Goal: Use online tool/utility: Utilize a website feature to perform a specific function

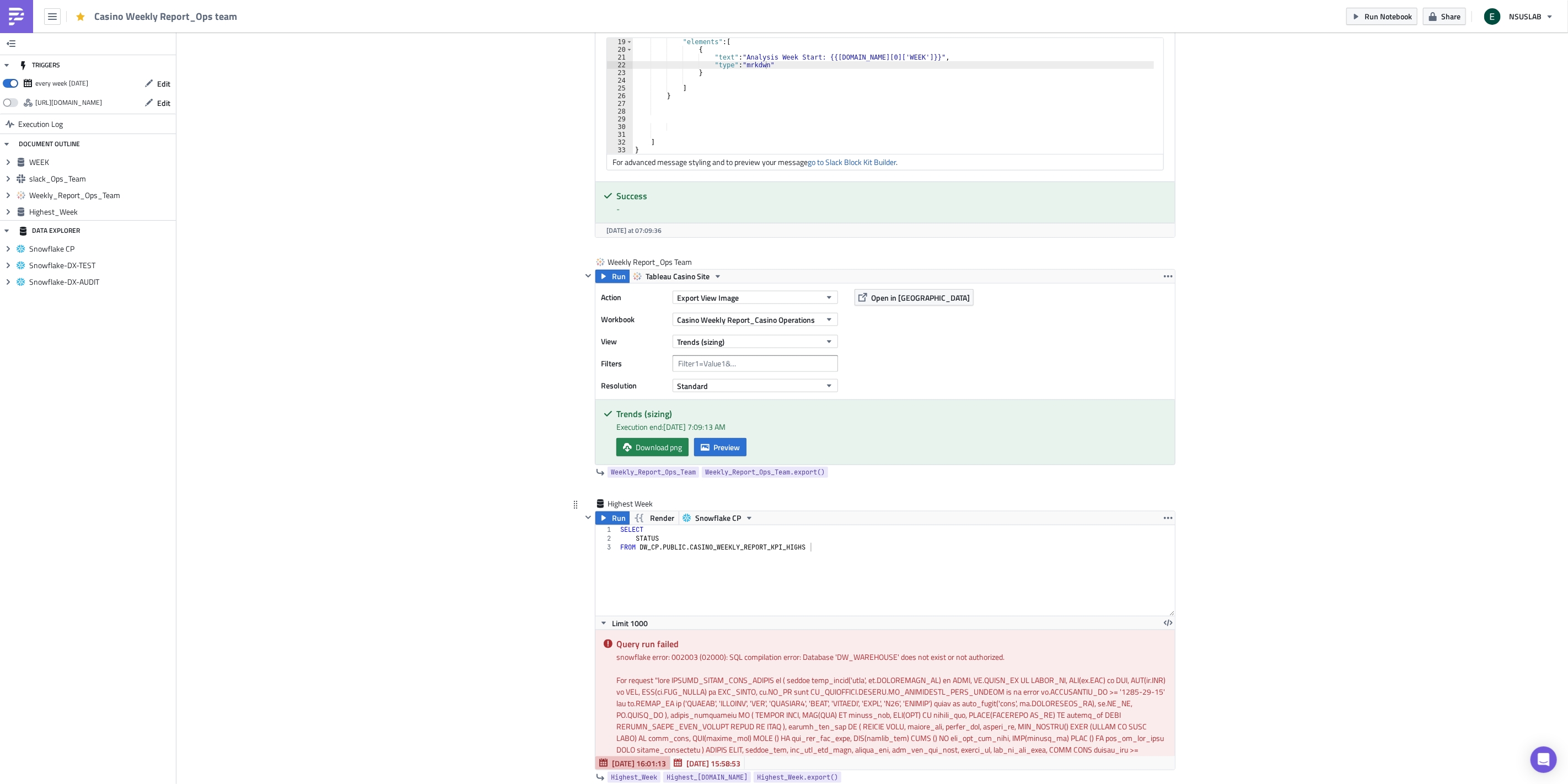
scroll to position [801, 0]
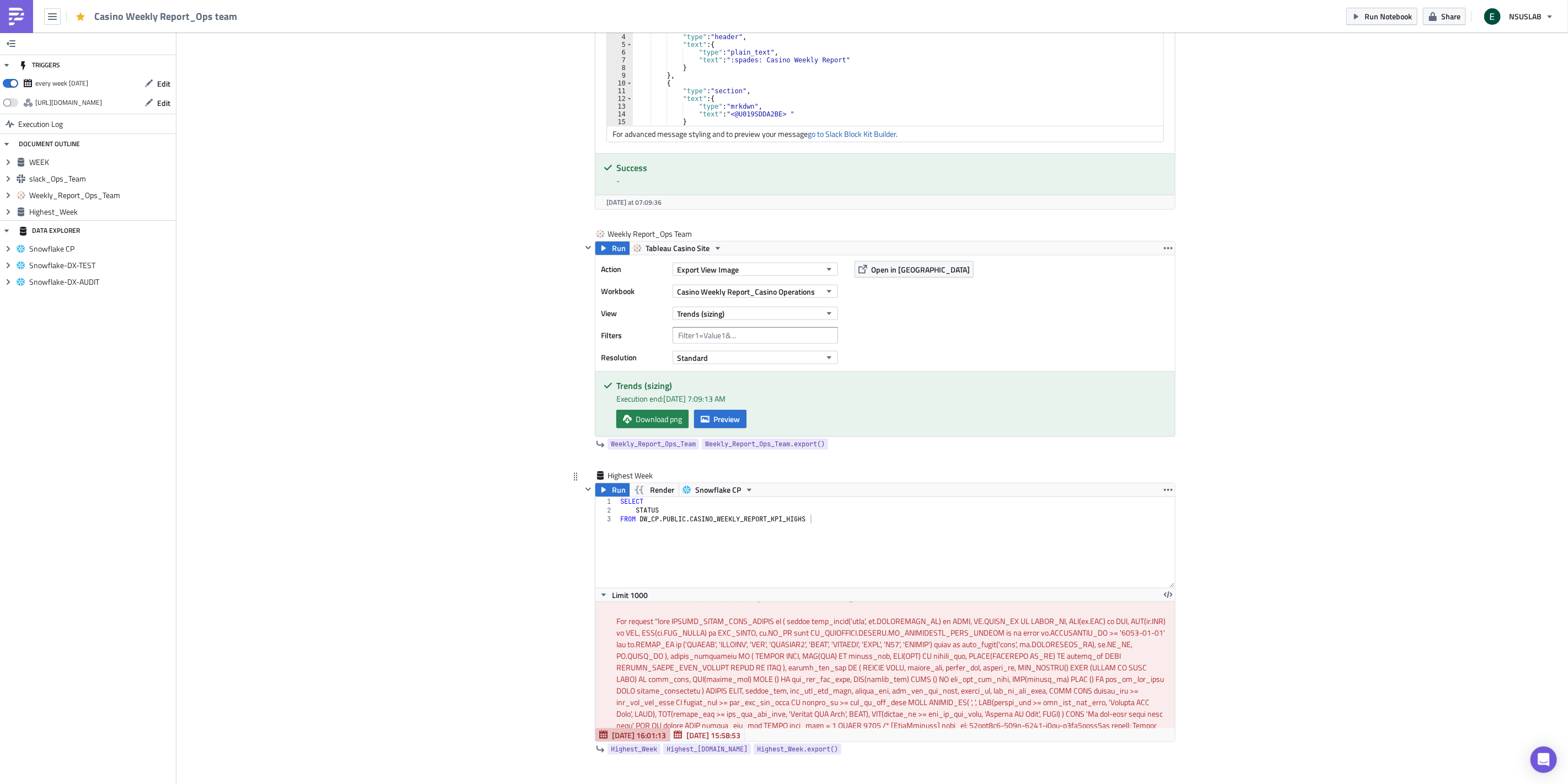
scroll to position [62, 0]
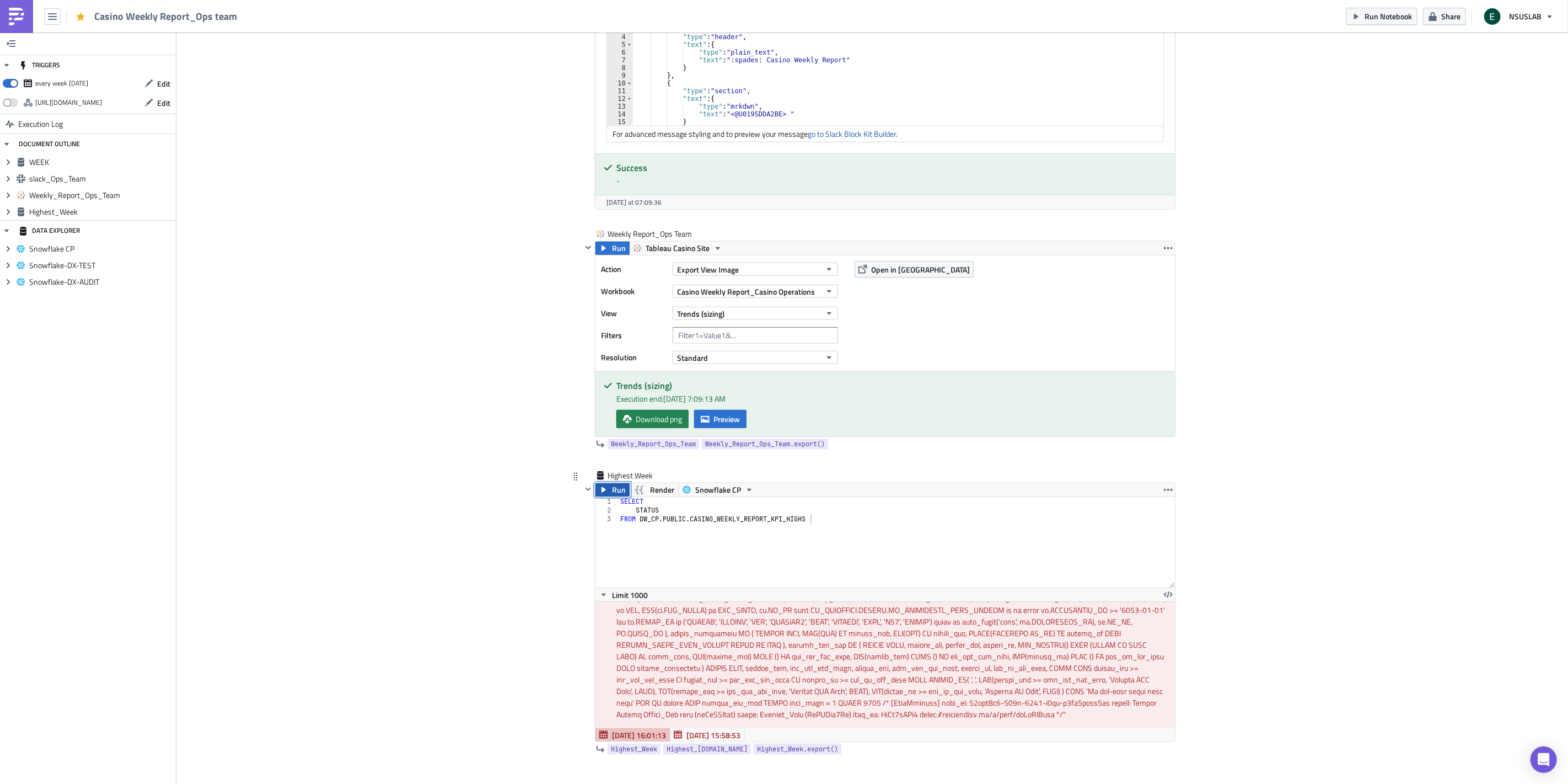
click at [605, 495] on button "Run" at bounding box center [612, 490] width 34 height 14
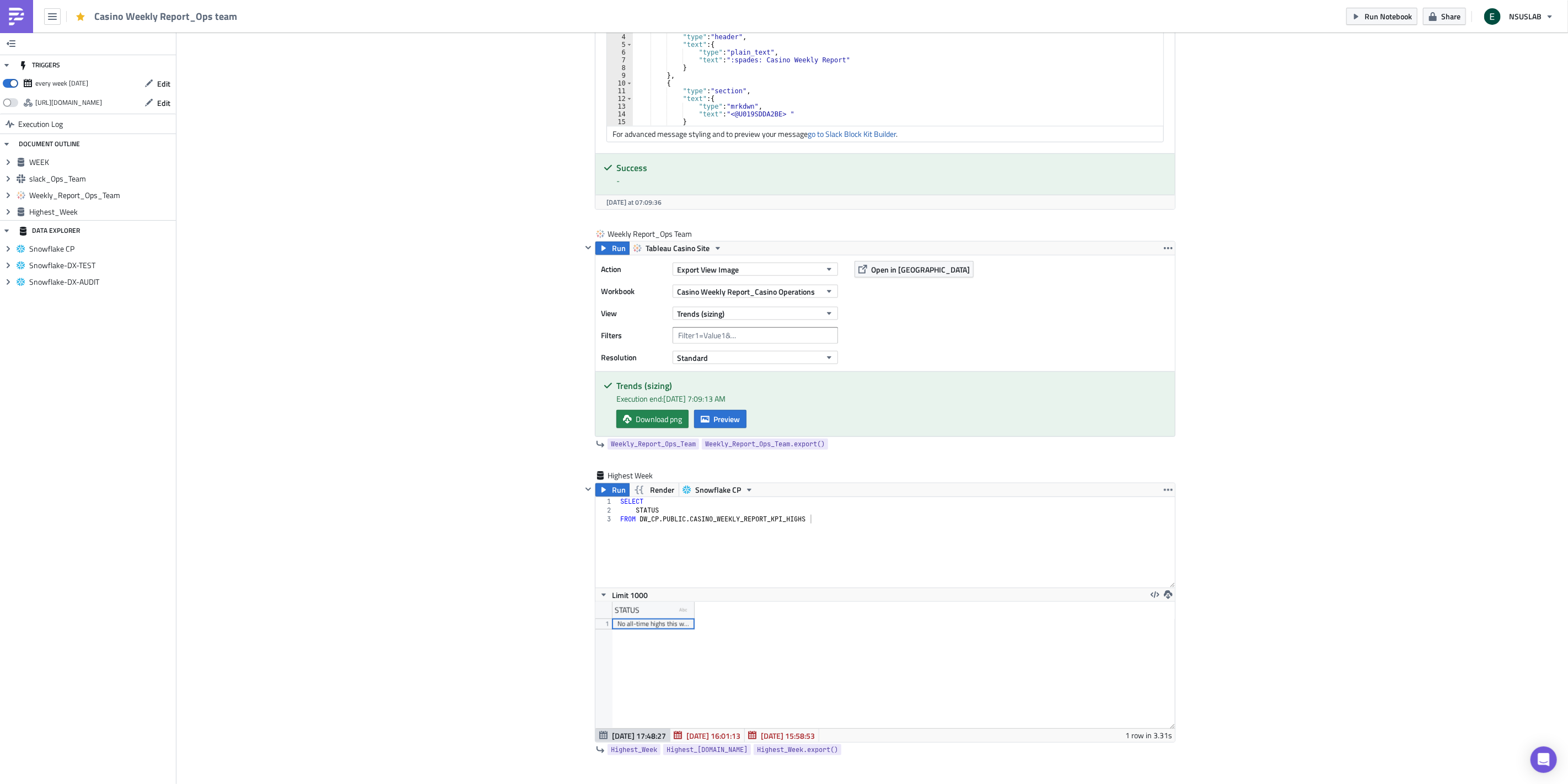
scroll to position [126, 580]
drag, startPoint x: 689, startPoint y: 614, endPoint x: 734, endPoint y: 615, distance: 45.0
click at [732, 615] on div at bounding box center [731, 610] width 1 height 17
drag, startPoint x: 734, startPoint y: 614, endPoint x: 707, endPoint y: 616, distance: 27.1
click at [722, 616] on div at bounding box center [722, 610] width 1 height 17
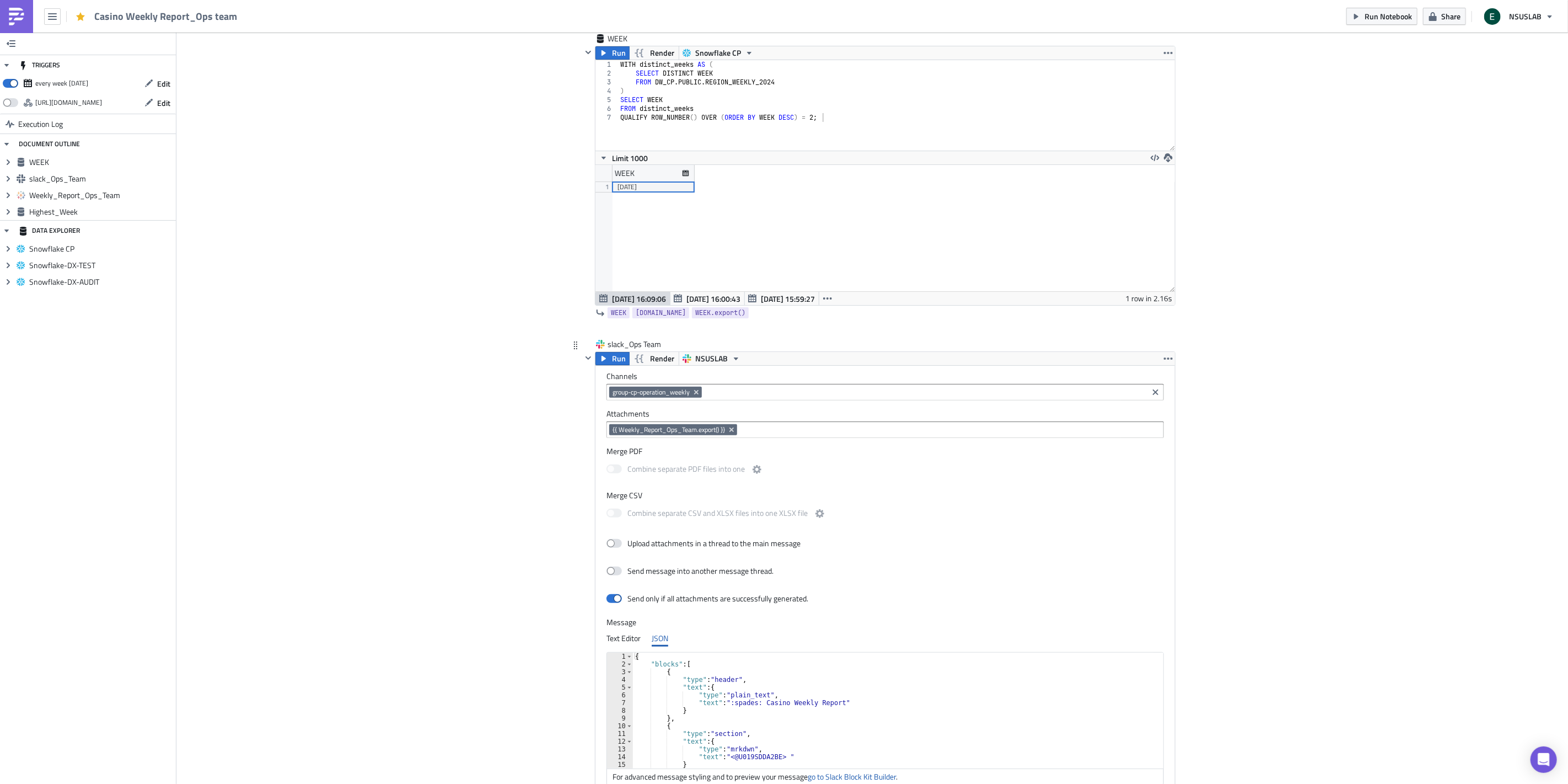
scroll to position [245, 0]
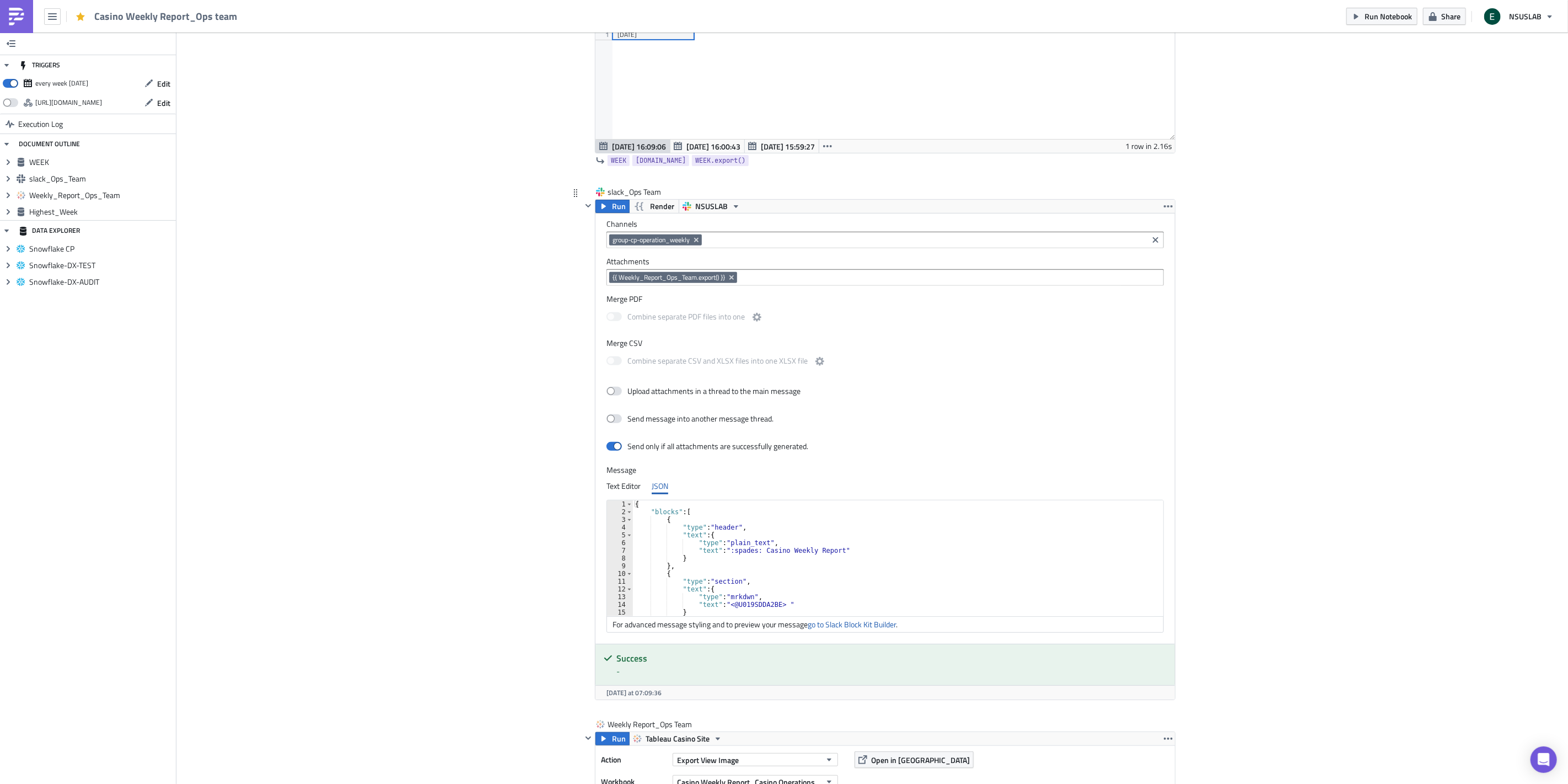
click at [711, 553] on div "{ "blocks" : [ { "type" : "header" , "text" : { "type" : "plain_text" , "text" …" at bounding box center [900, 566] width 534 height 131
type textarea "] }"
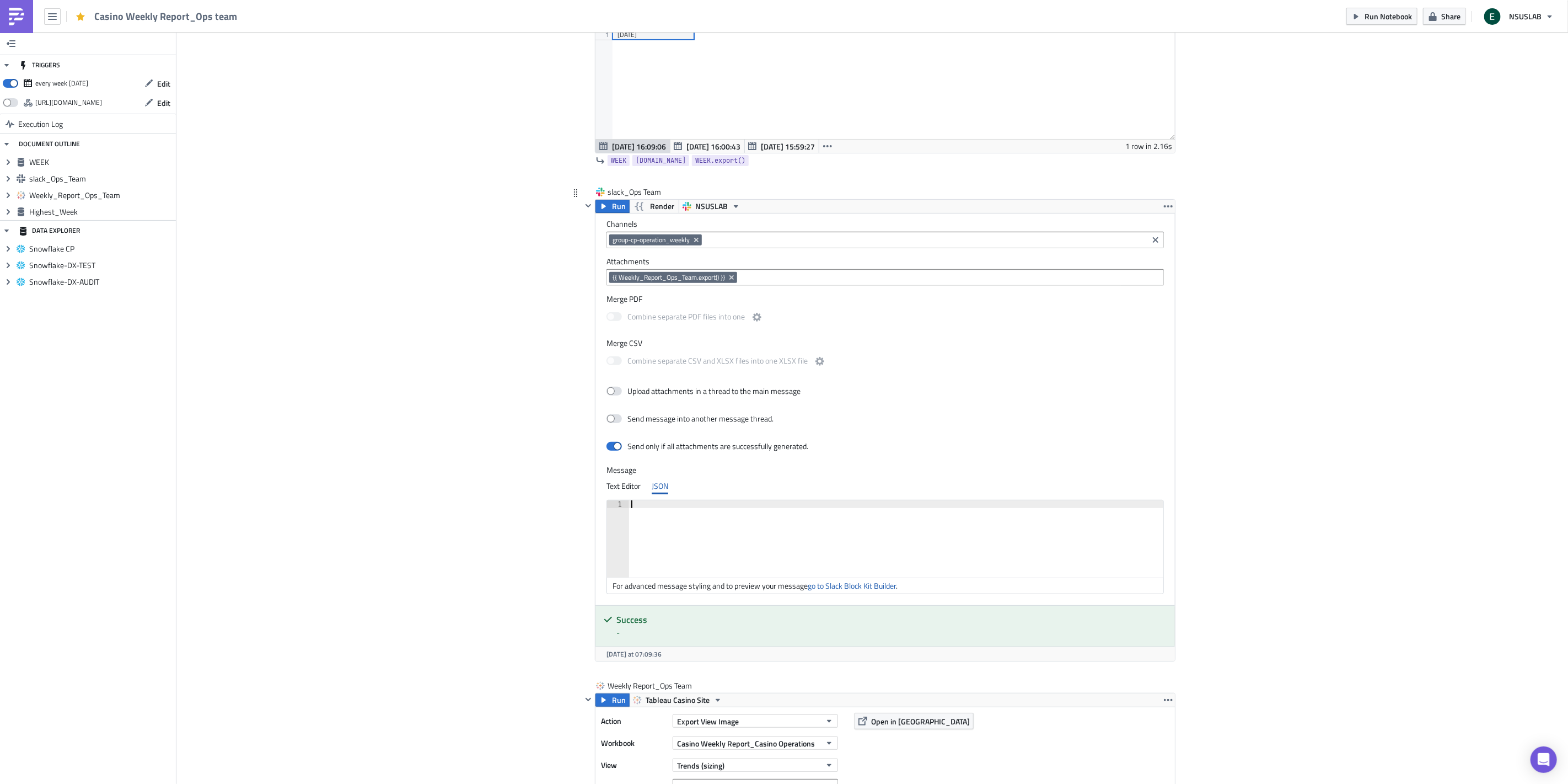
paste textarea "}"
type textarea "}"
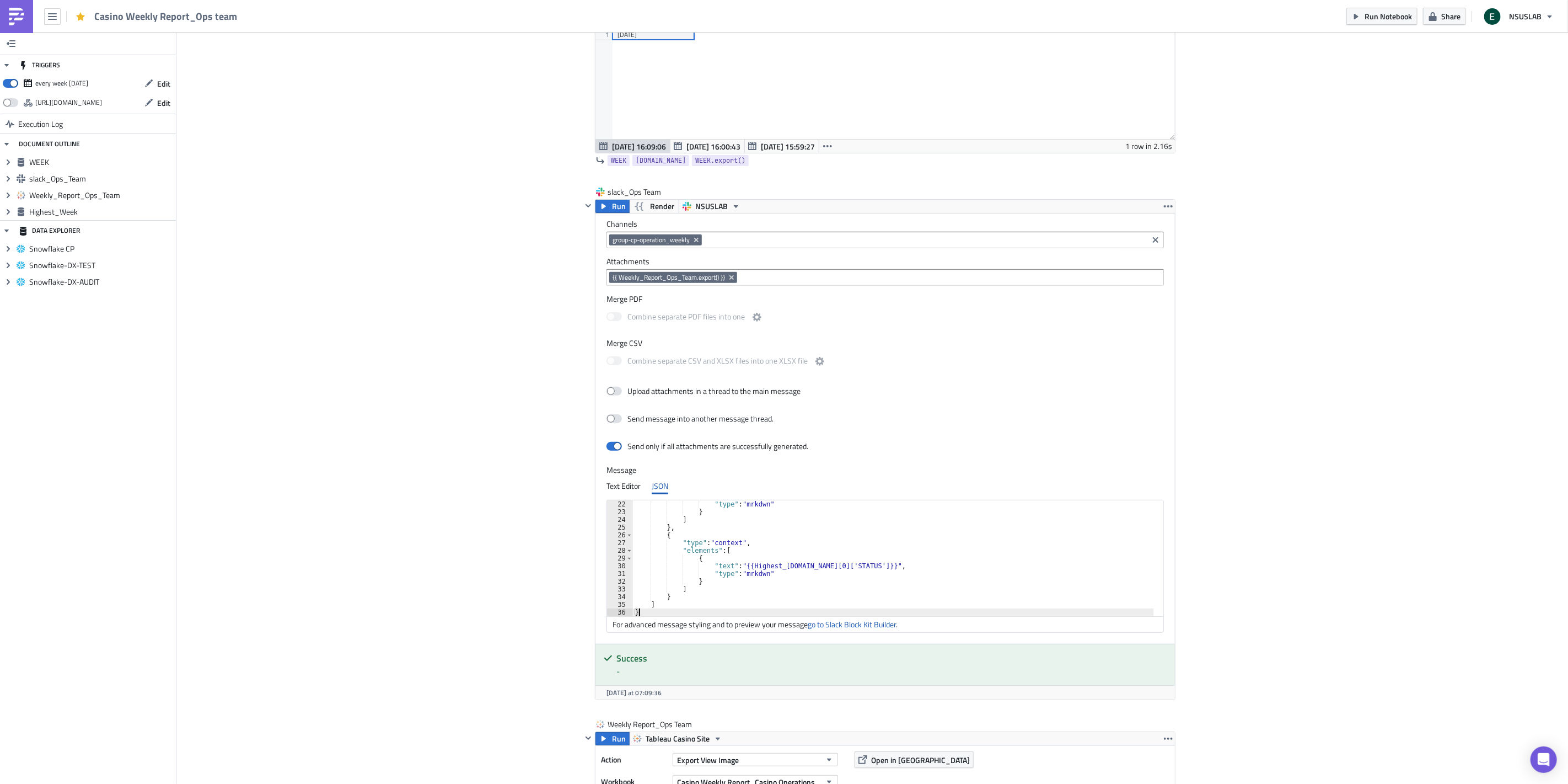
click at [490, 460] on div "Add Image Execution Log Casino Weekly Report_Ops team WEEK Run Render Snowflake…" at bounding box center [872, 564] width 1392 height 1554
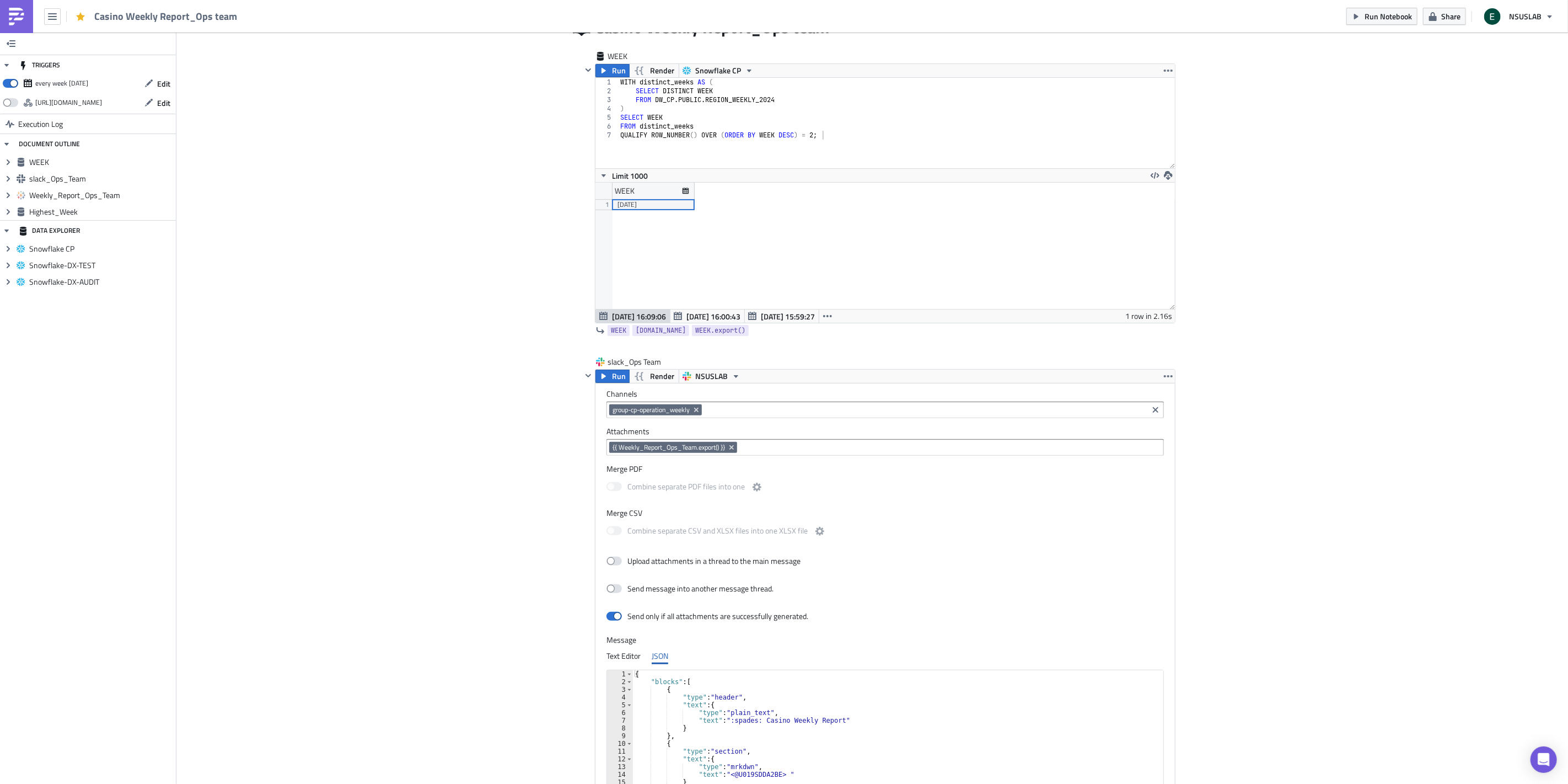
scroll to position [0, 0]
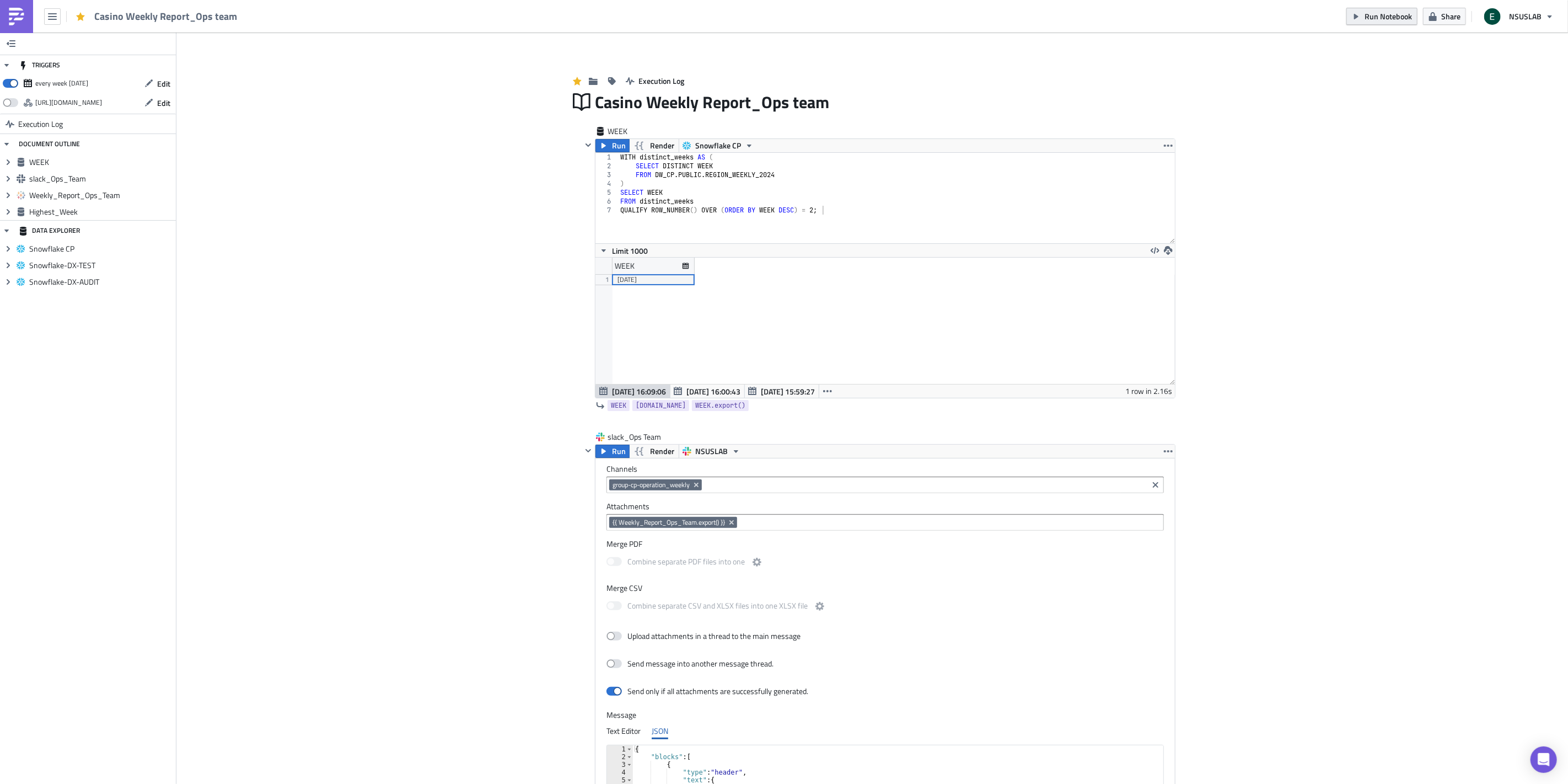
click at [1377, 18] on span "Run Notebook" at bounding box center [1388, 16] width 47 height 11
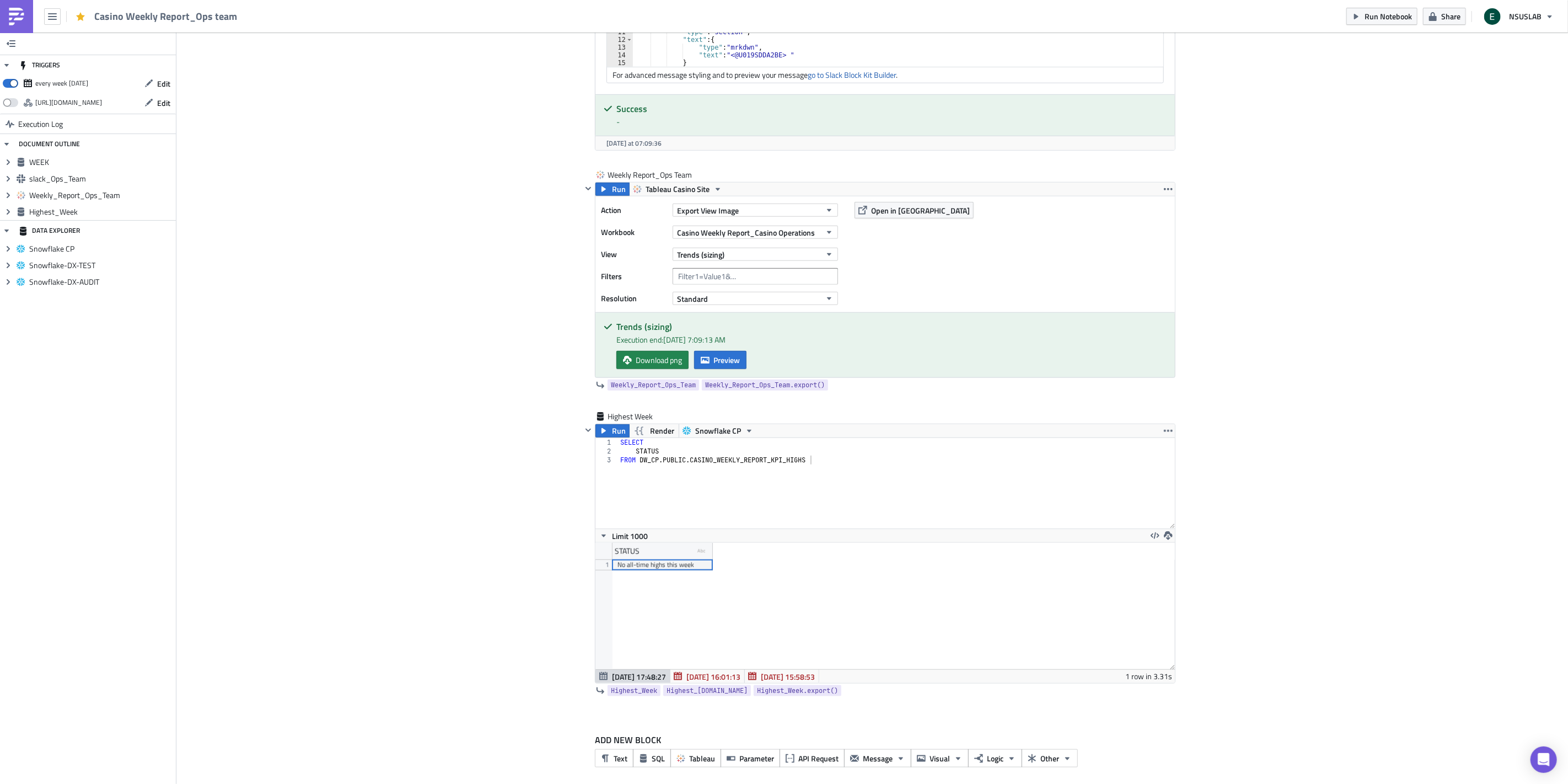
scroll to position [802, 0]
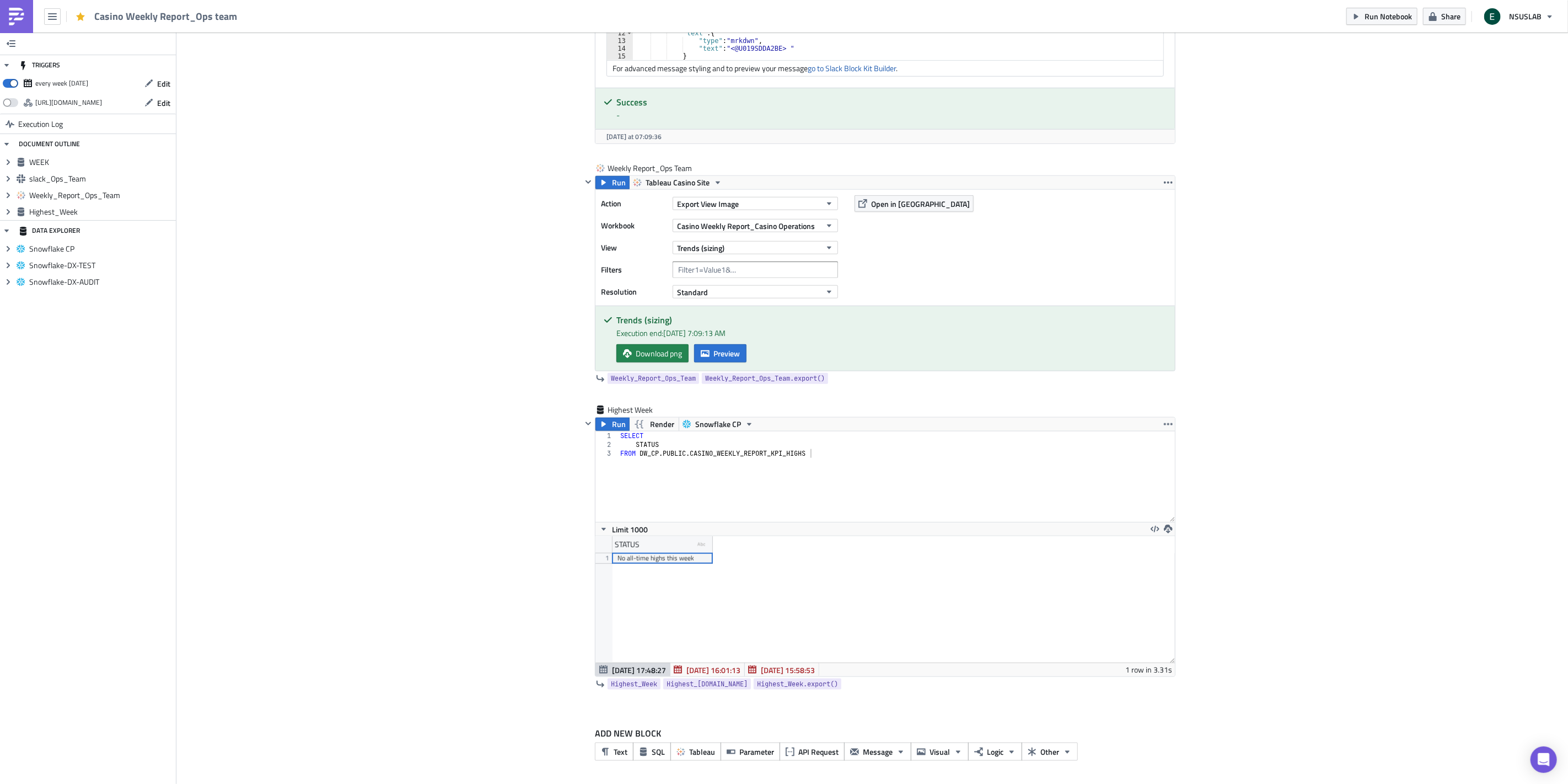
click at [339, 421] on div "Add Image Execution Log Casino Weekly Report_Ops team WEEK Run Render Snowflake…" at bounding box center [872, 8] width 1392 height 1554
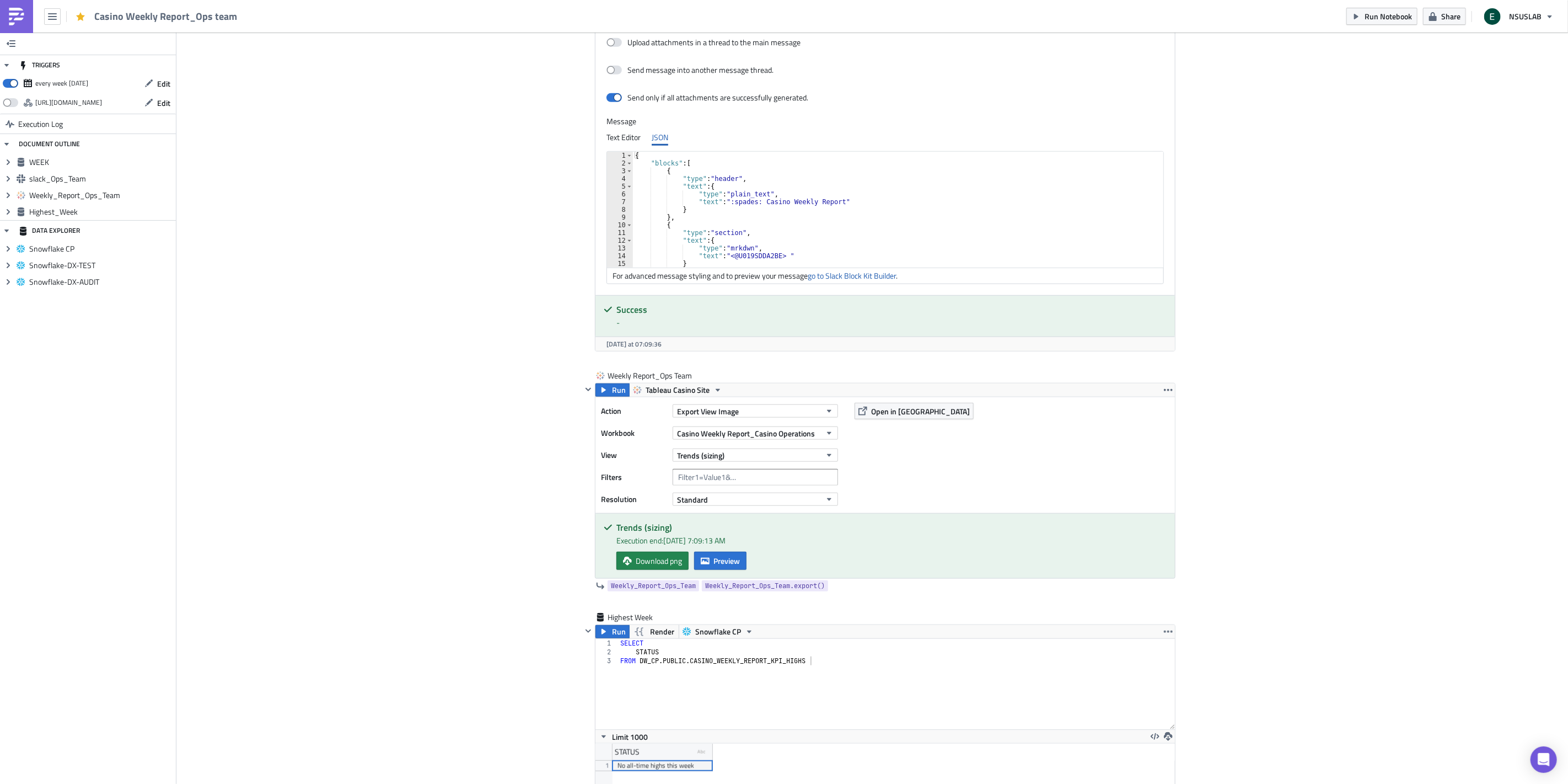
scroll to position [372, 0]
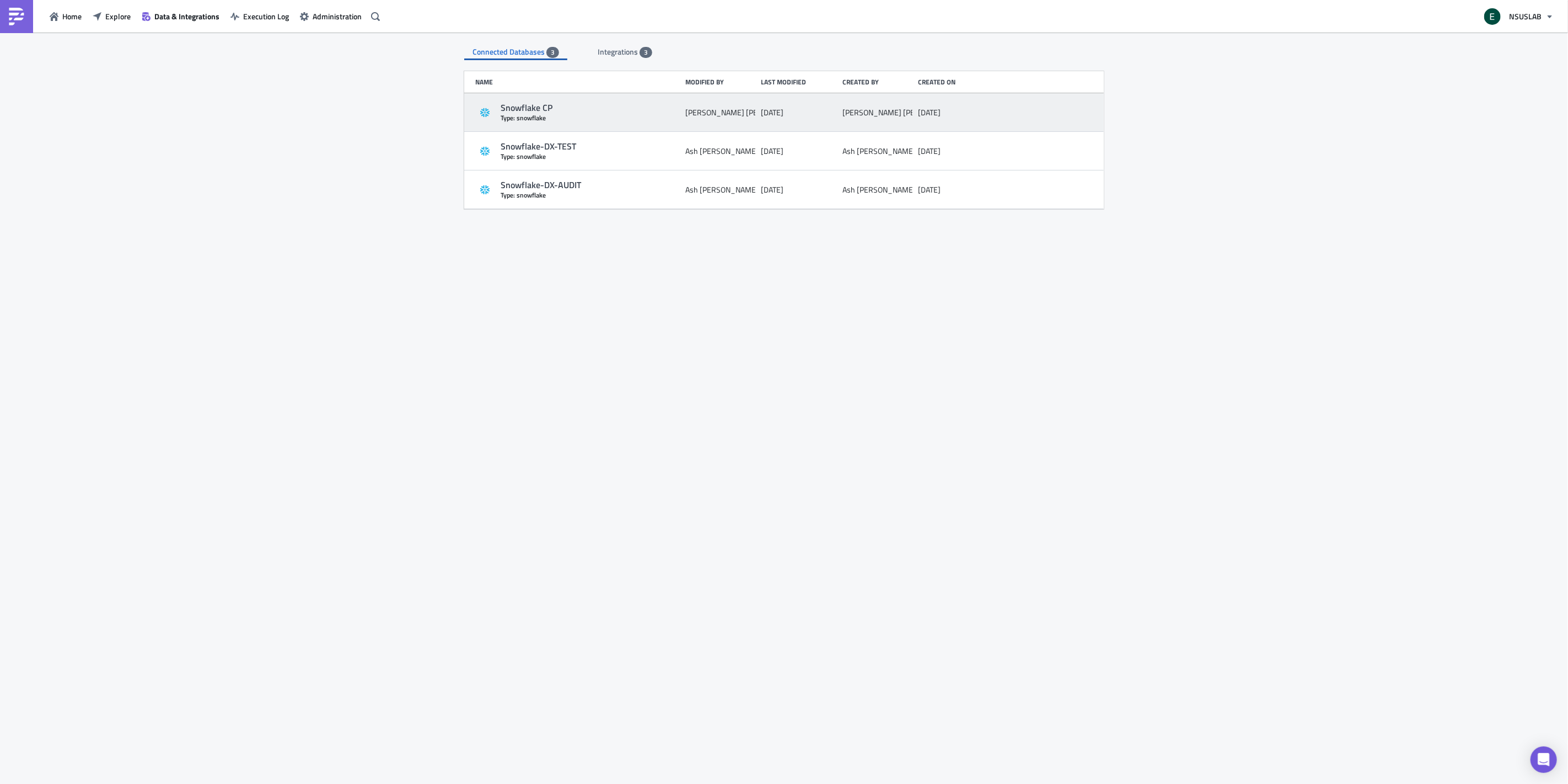
click at [613, 112] on div "Snowflake CP" at bounding box center [590, 107] width 179 height 11
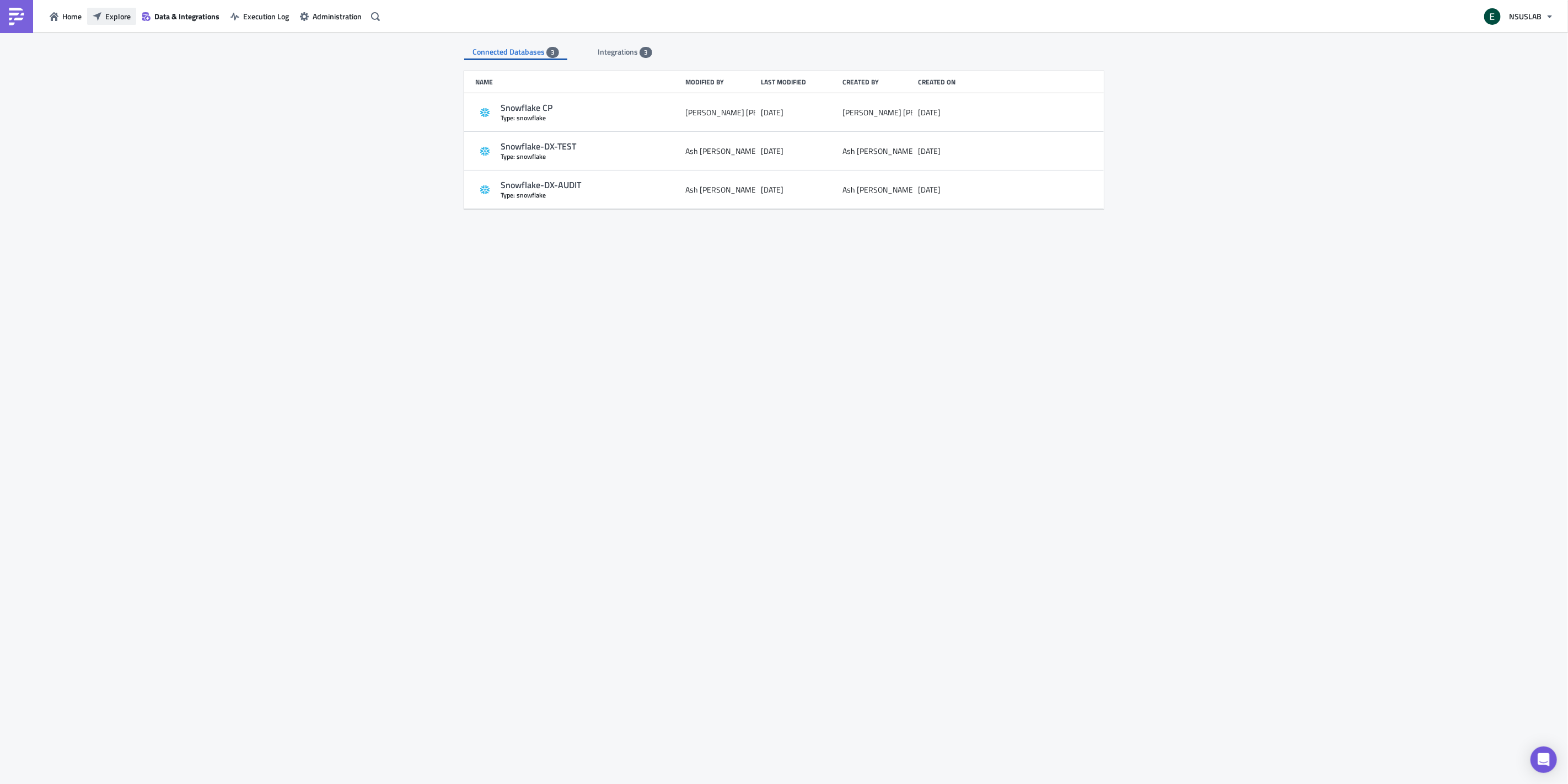
click at [115, 11] on span "Explore" at bounding box center [118, 16] width 26 height 11
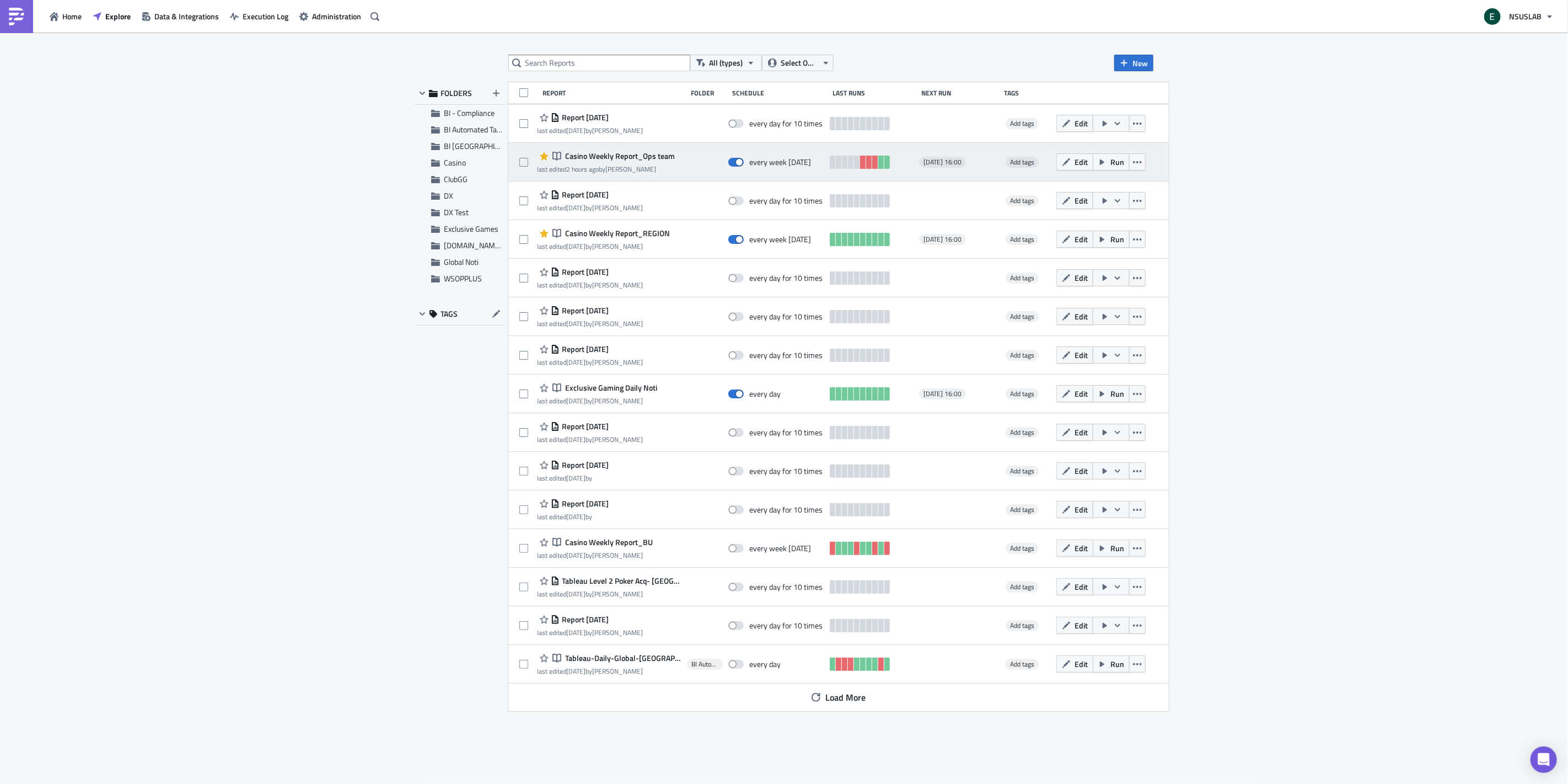
click at [662, 166] on div "last edited 2 hours ago by [PERSON_NAME]" at bounding box center [607, 169] width 138 height 8
click at [665, 151] on span "Casino Weekly Report_Ops team" at bounding box center [619, 156] width 112 height 10
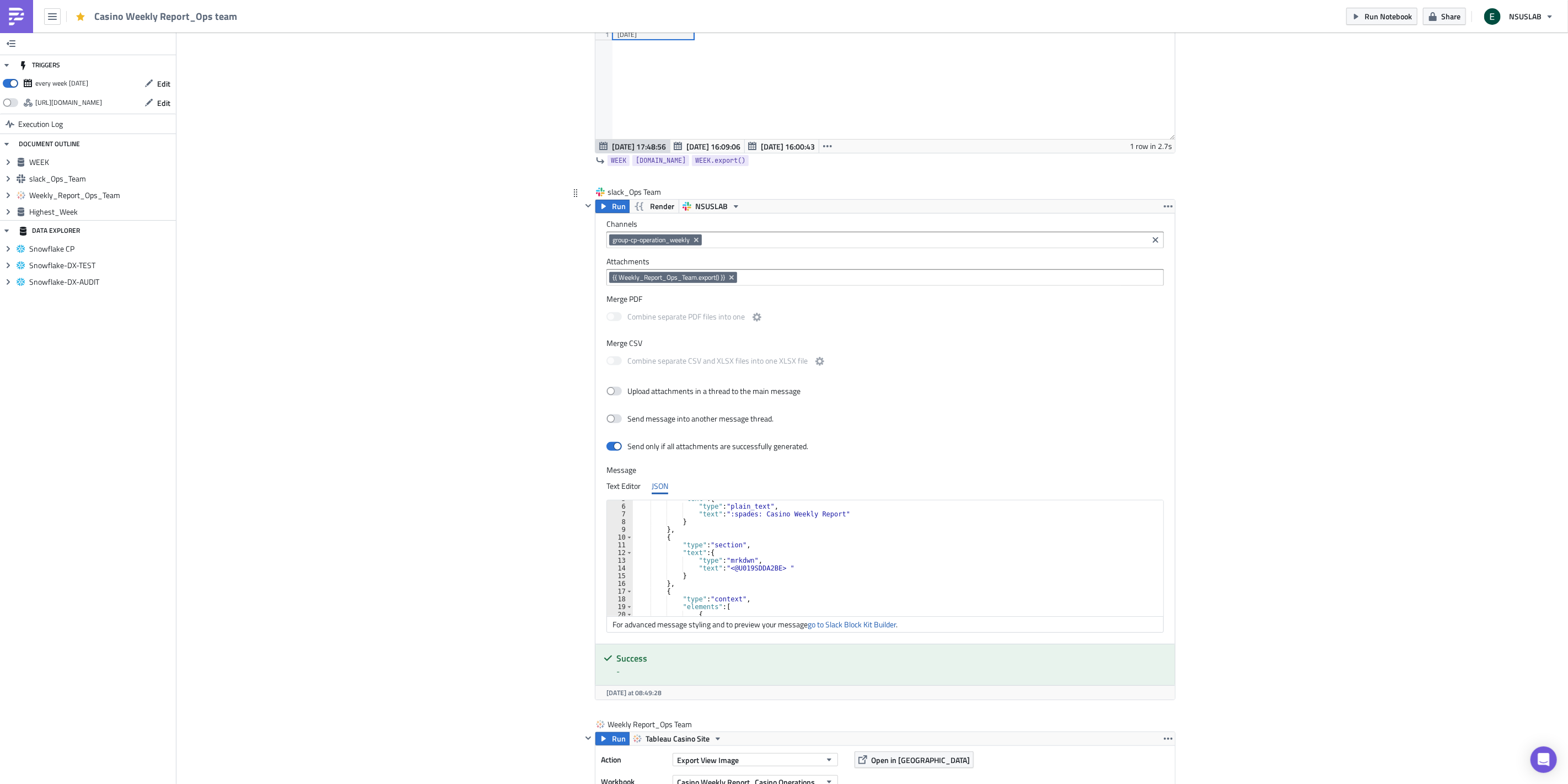
scroll to position [36, 0]
click at [724, 547] on div ""text" : { "type" : "plain_text" , "text" : ":spades: Casino Weekly Report" } }…" at bounding box center [900, 560] width 534 height 131
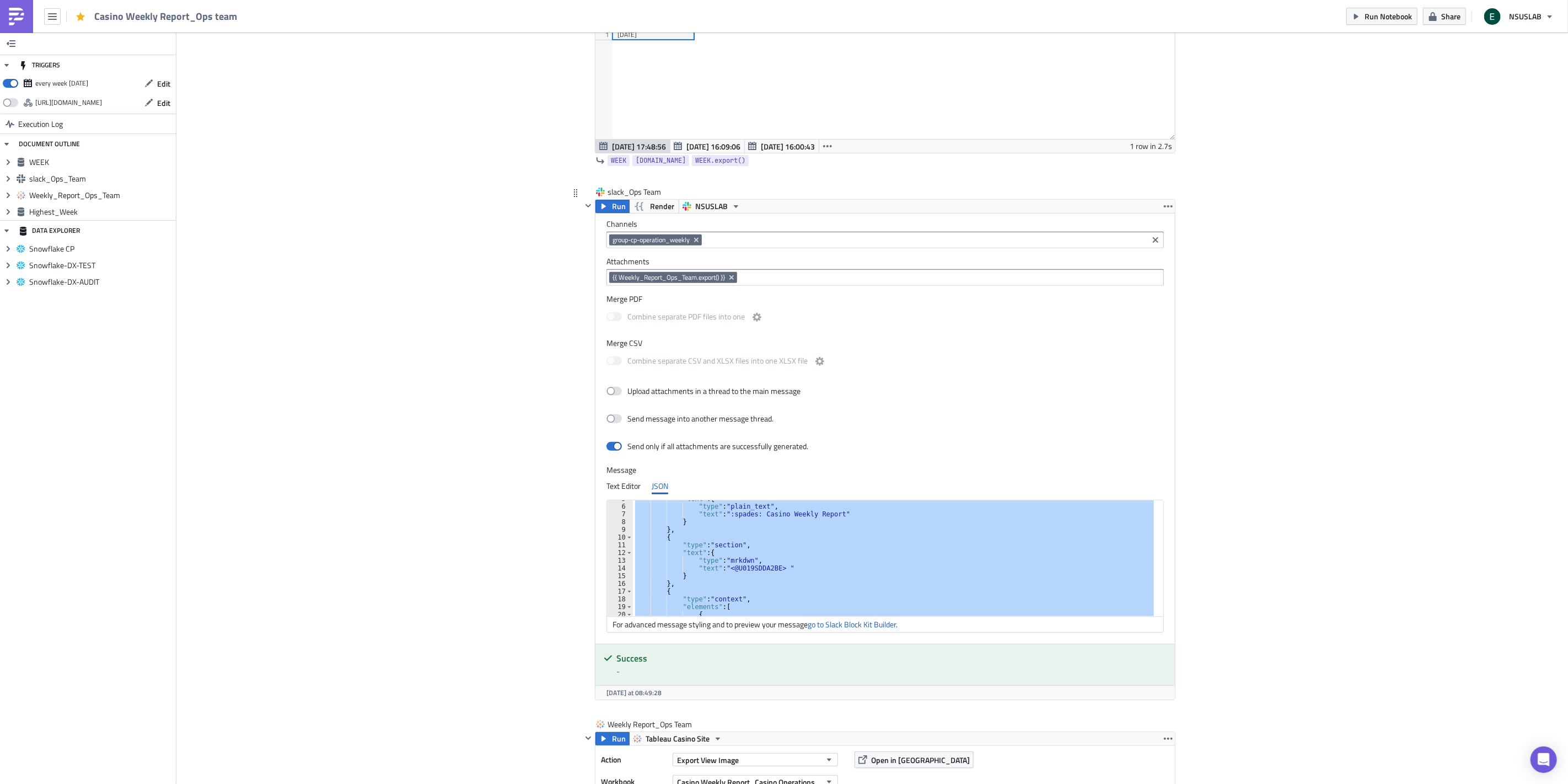
scroll to position [110, 0]
click at [874, 577] on div "} } , { "type" : "context" , "elements" : [ { "text" : "Analysis Week Start: {{…" at bounding box center [893, 558] width 521 height 116
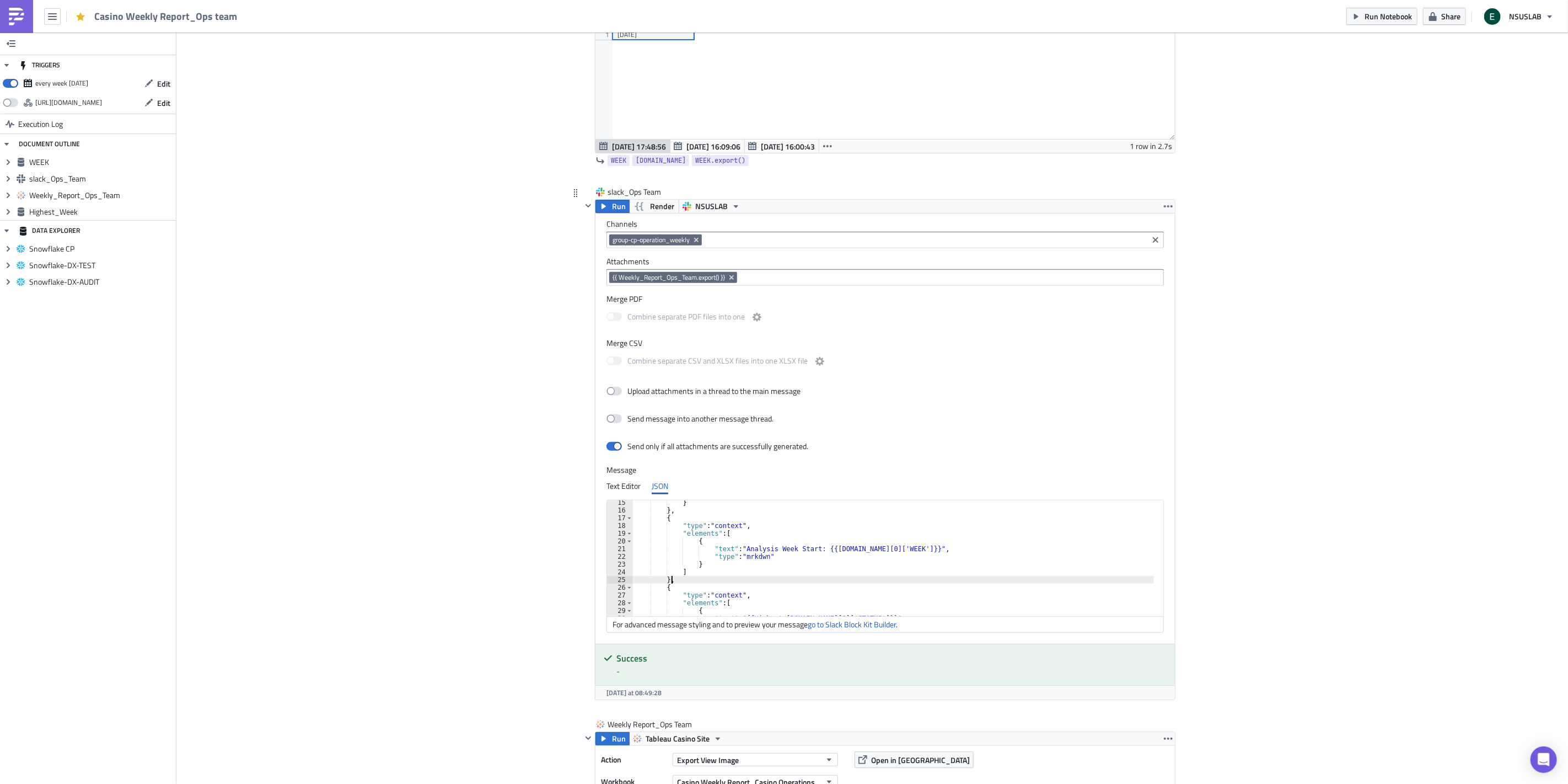
scroll to position [162, 0]
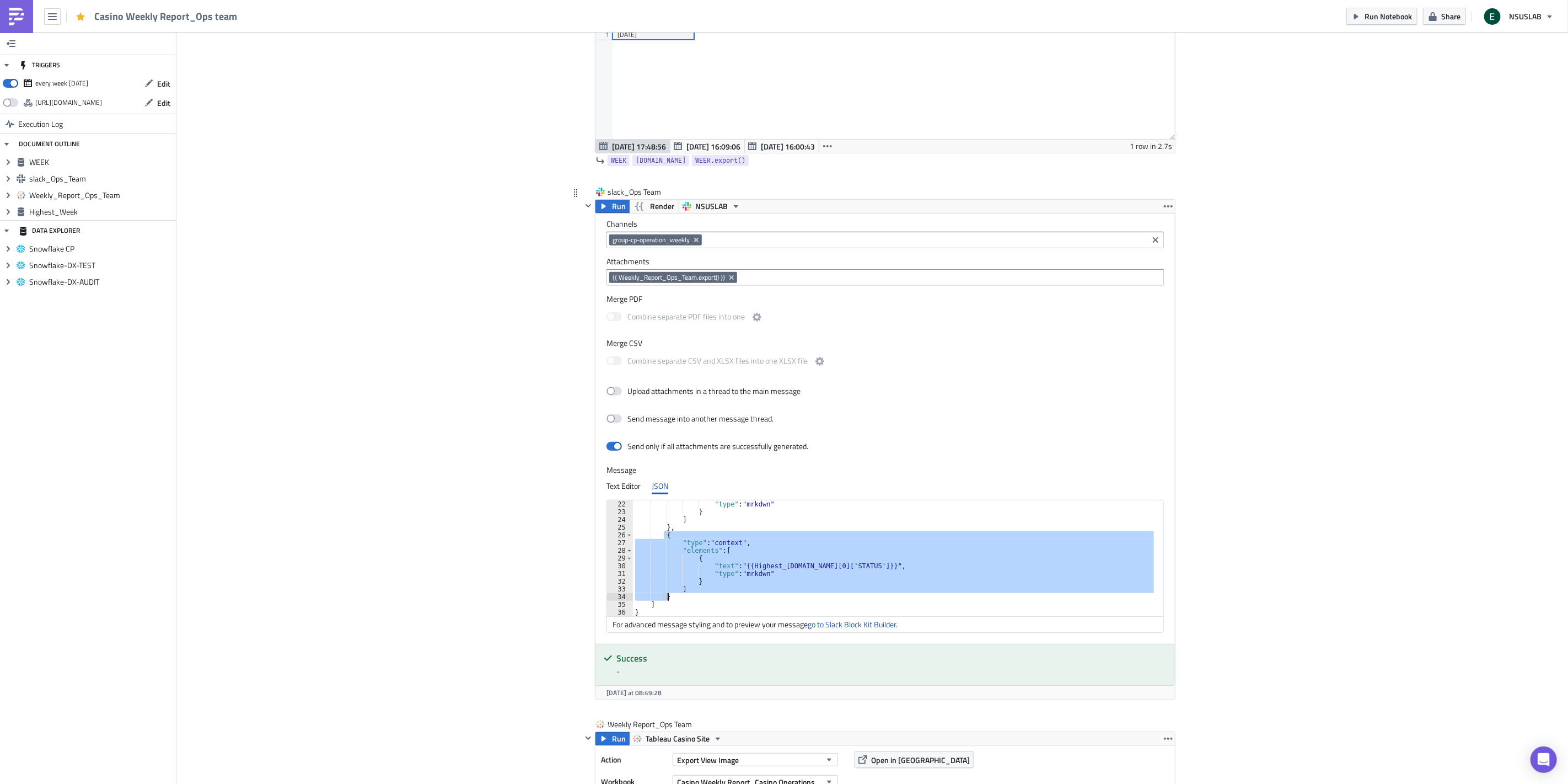
drag, startPoint x: 661, startPoint y: 536, endPoint x: 692, endPoint y: 594, distance: 65.8
click at [692, 594] on div ""type" : "mrkdwn" } ] } , { "type" : "context" , "elements" : [ { "text" : "{{H…" at bounding box center [900, 566] width 534 height 131
click at [840, 578] on div ""type" : "mrkdwn" } ] } , { "type" : "context" , "elements" : [ { "text" : "{{H…" at bounding box center [893, 558] width 521 height 116
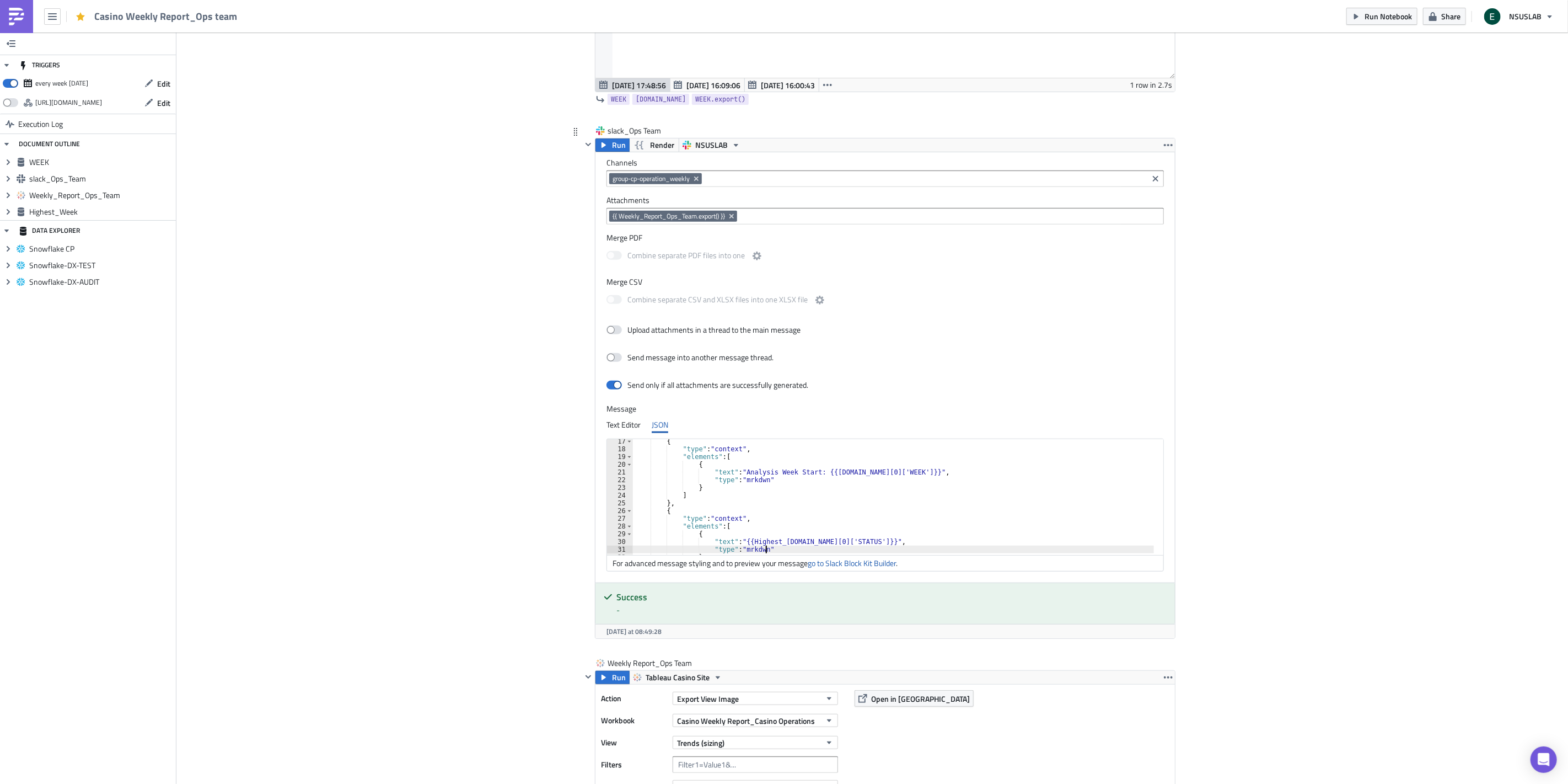
scroll to position [125, 0]
drag, startPoint x: 708, startPoint y: 519, endPoint x: 730, endPoint y: 520, distance: 22.0
click at [730, 520] on div "{ "type" : "context" , "elements" : [ { "text" : "Analysis Week Start: {{[DOMAI…" at bounding box center [900, 503] width 534 height 131
drag, startPoint x: 791, startPoint y: 580, endPoint x: 805, endPoint y: 493, distance: 88.1
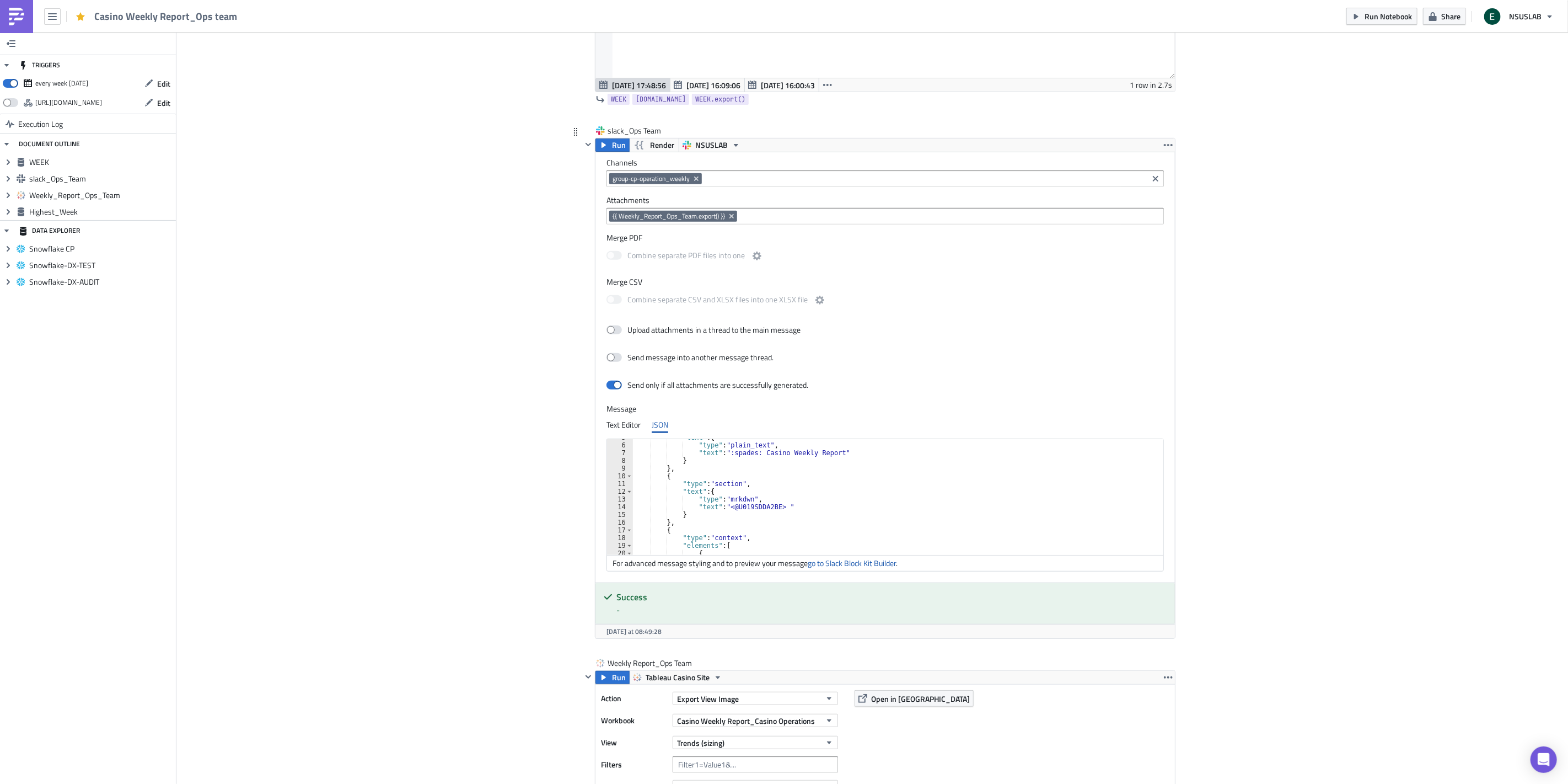
click at [790, 580] on div "Channels group-cp-operation_weekly Attachments {{ Weekly_Report_Ops_Team.export…" at bounding box center [885, 367] width 580 height 431
click at [806, 480] on div ""text" : { "type" : "plain_text" , "text" : ":spades: Casino Weekly Report" } }…" at bounding box center [900, 499] width 534 height 131
type textarea "] }"
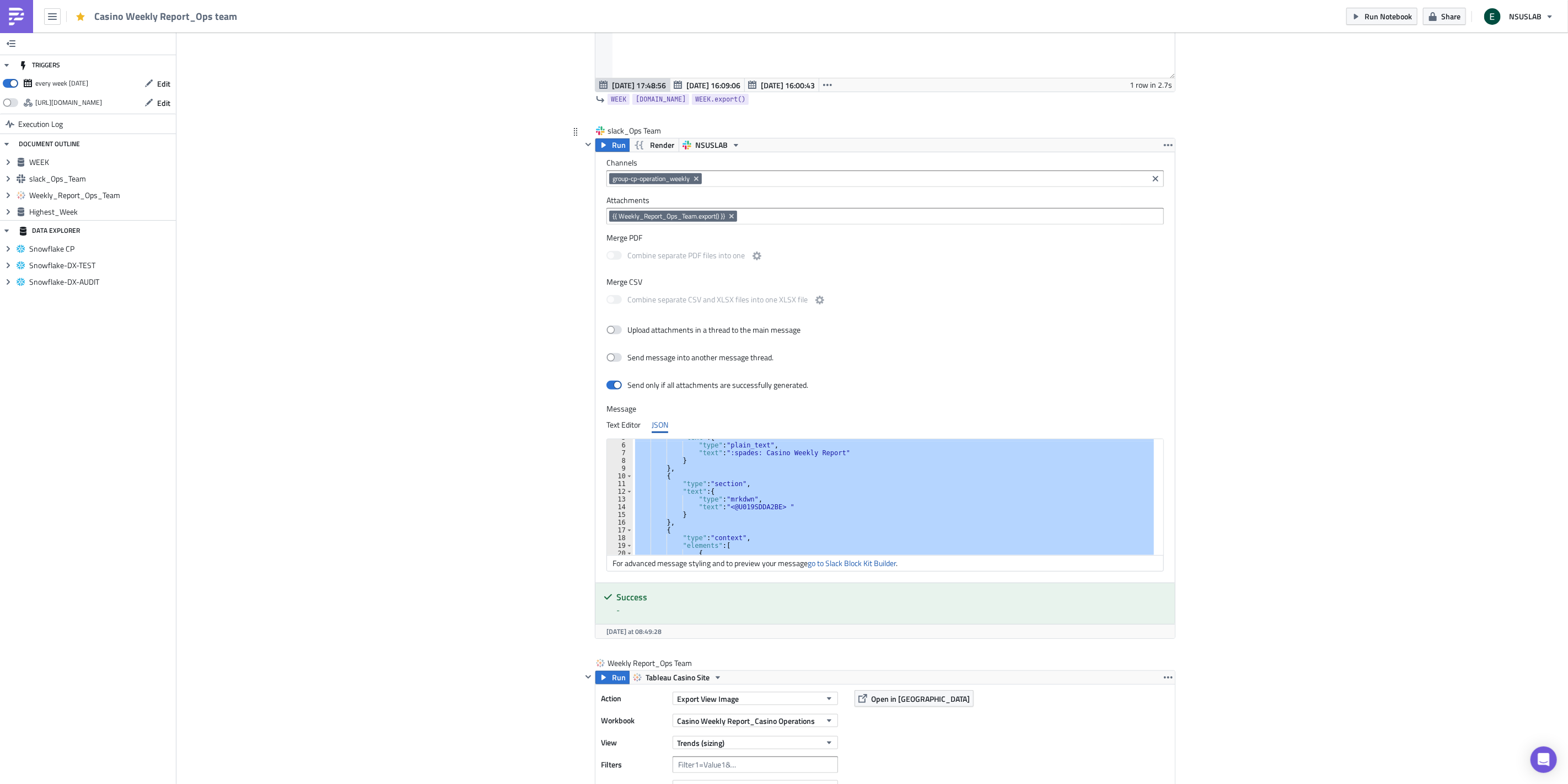
scroll to position [0, 0]
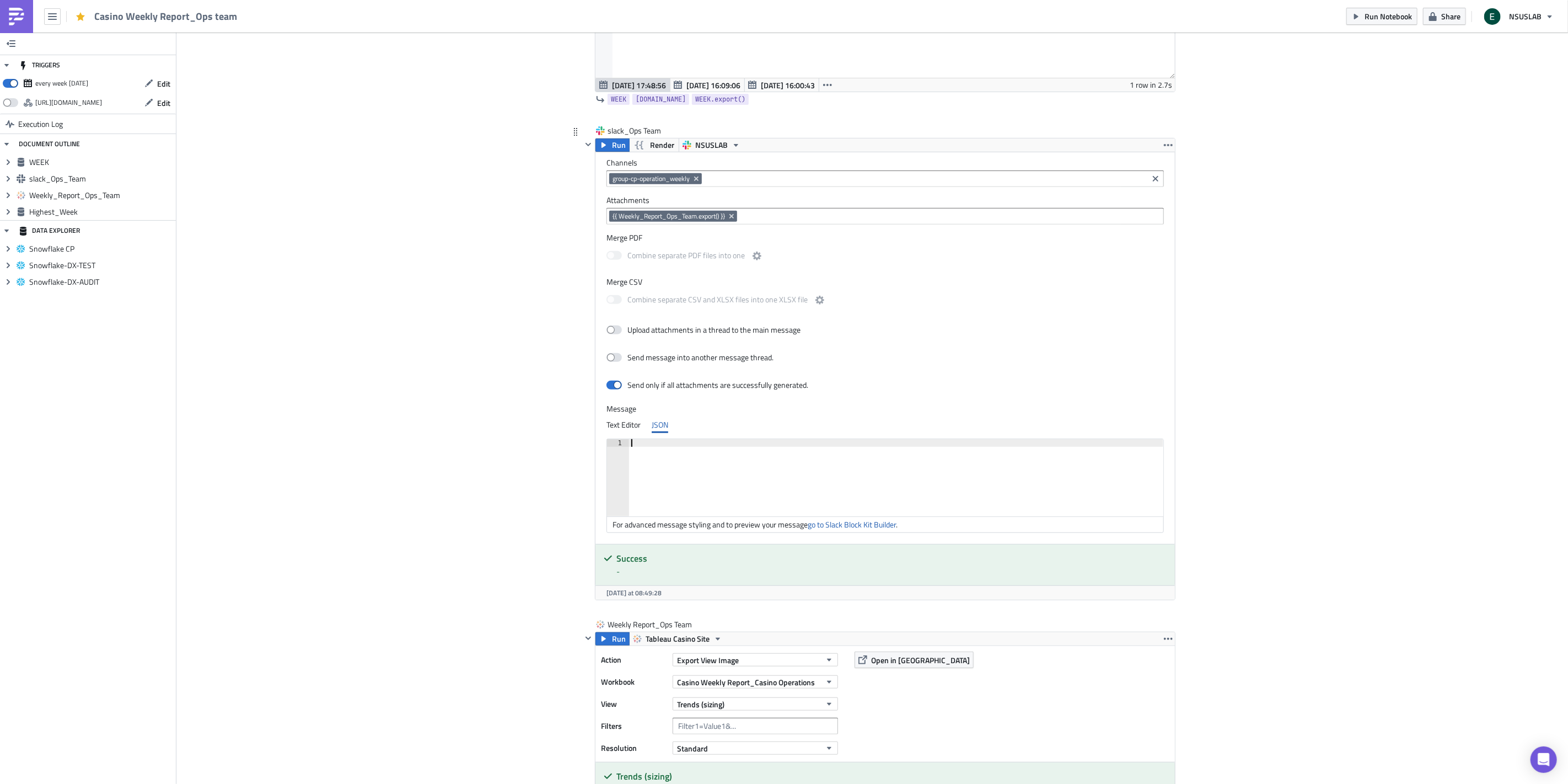
paste textarea "}"
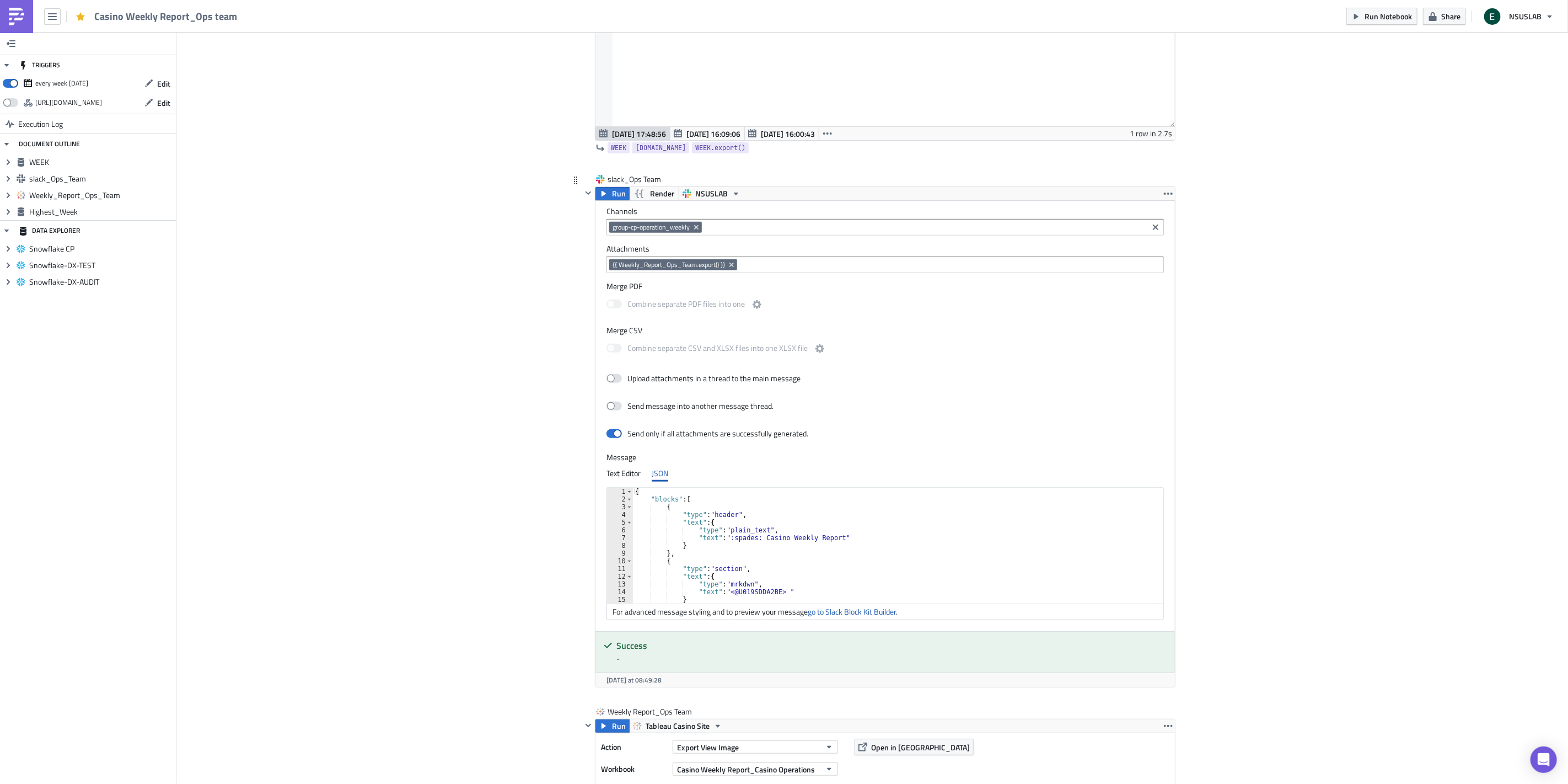
scroll to position [122, 0]
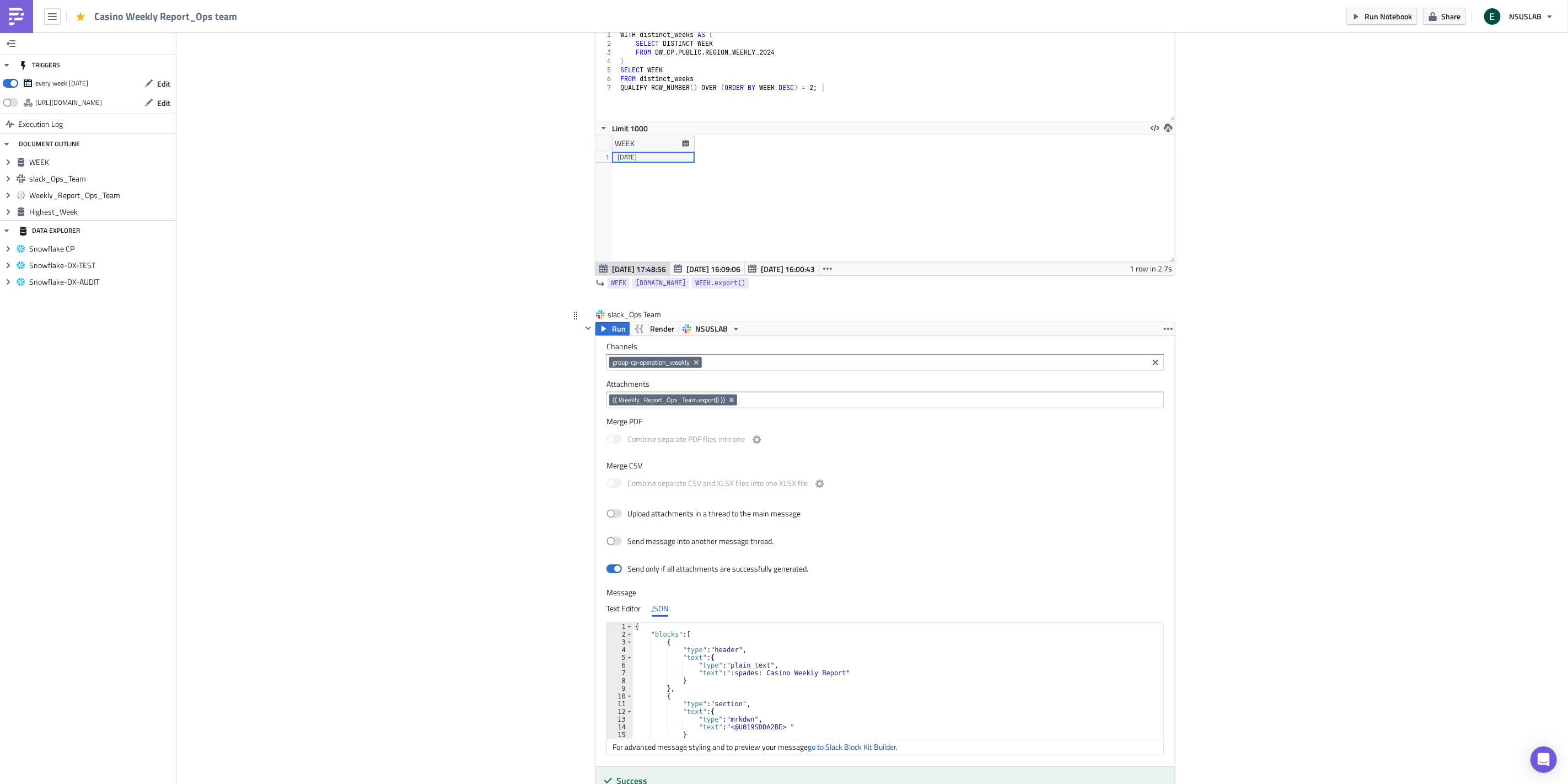
click at [1109, 510] on div "Upload attachments in a thread to the main message" at bounding box center [885, 514] width 557 height 20
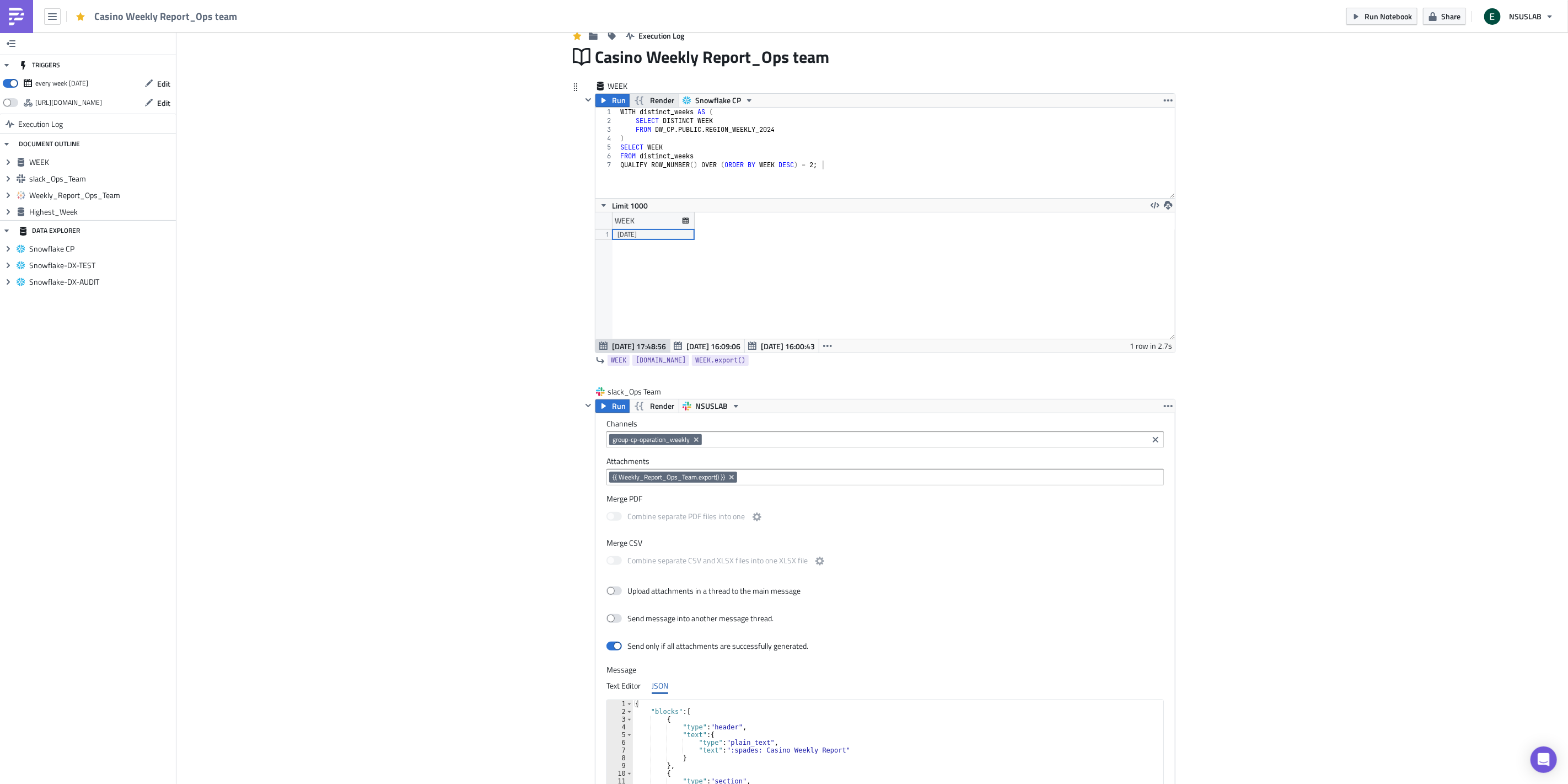
scroll to position [0, 0]
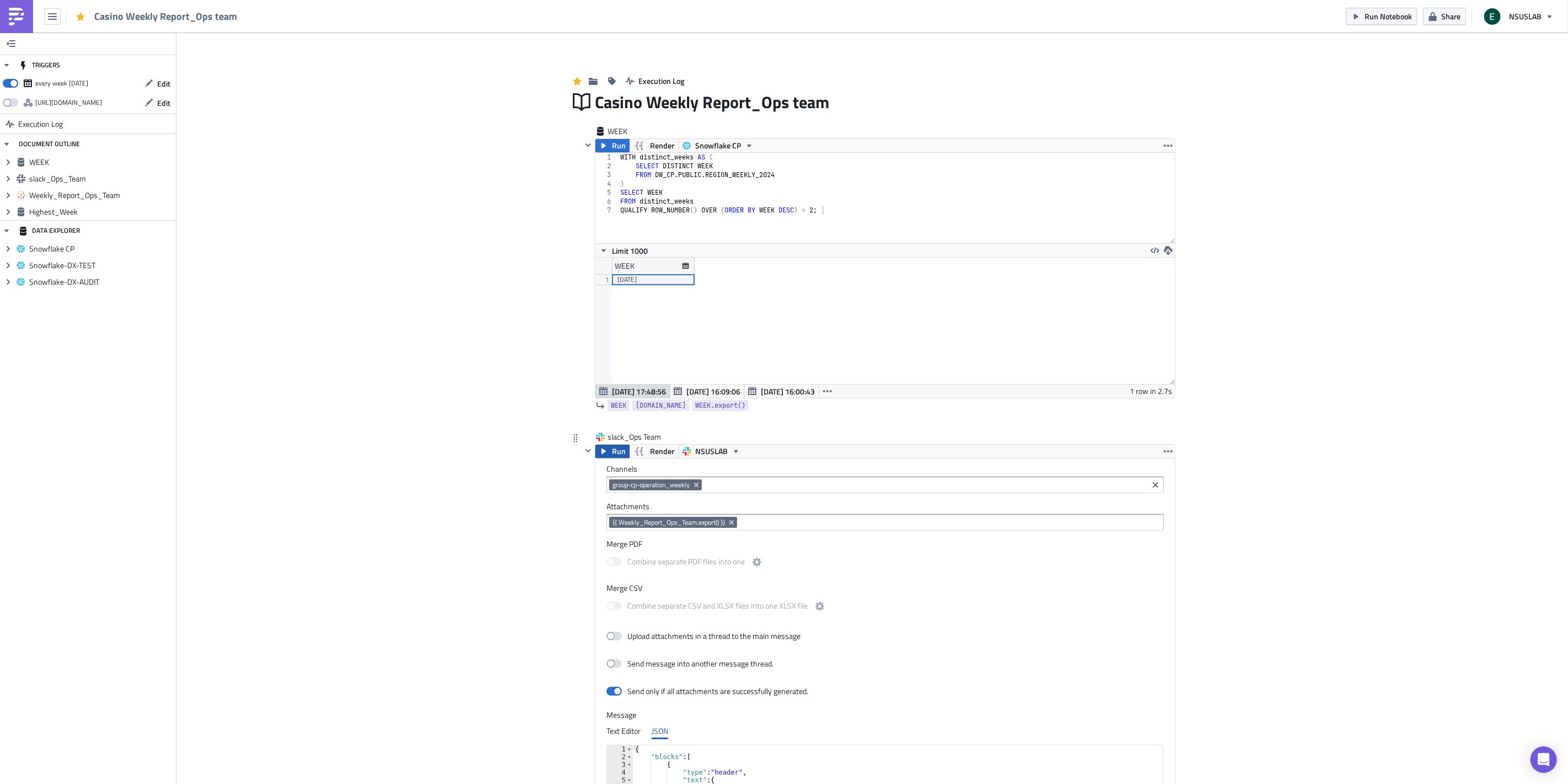
click at [612, 449] on span "Run" at bounding box center [619, 451] width 14 height 14
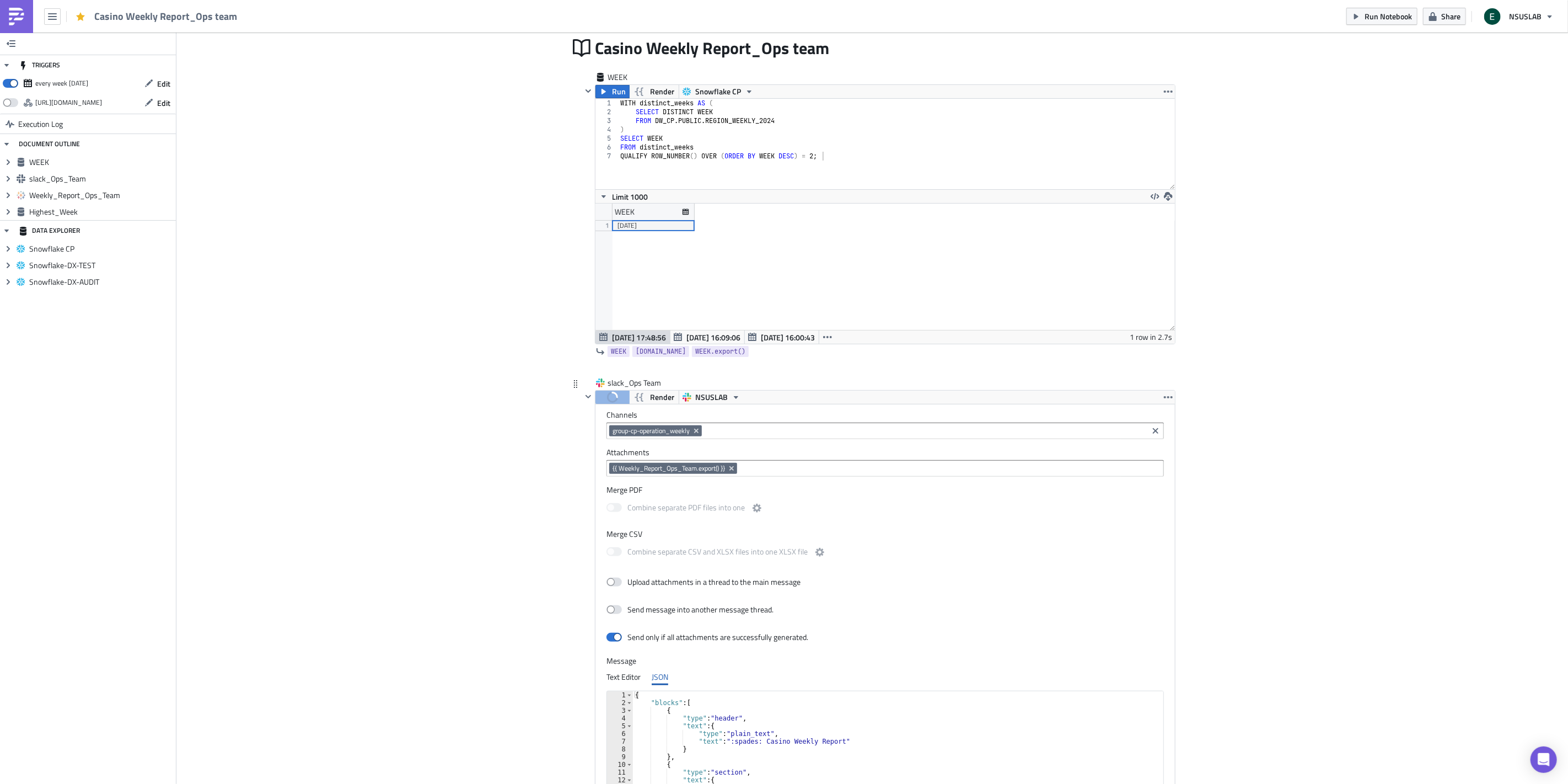
scroll to position [122, 0]
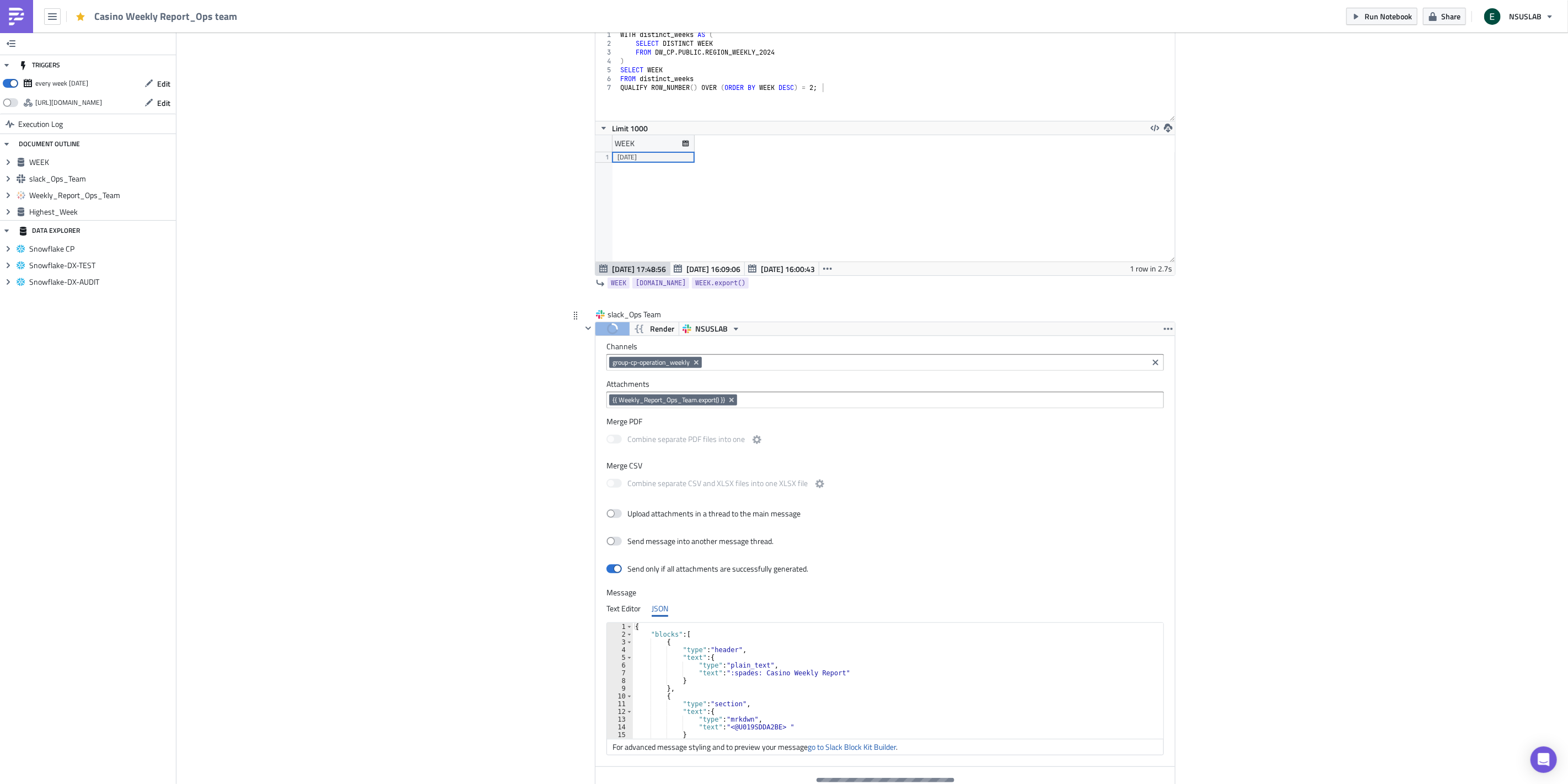
type textarea "}"
click at [817, 679] on div "{ "blocks" : [ { "type" : "header" , "text" : { "type" : "plain_text" , "text" …" at bounding box center [893, 688] width 521 height 131
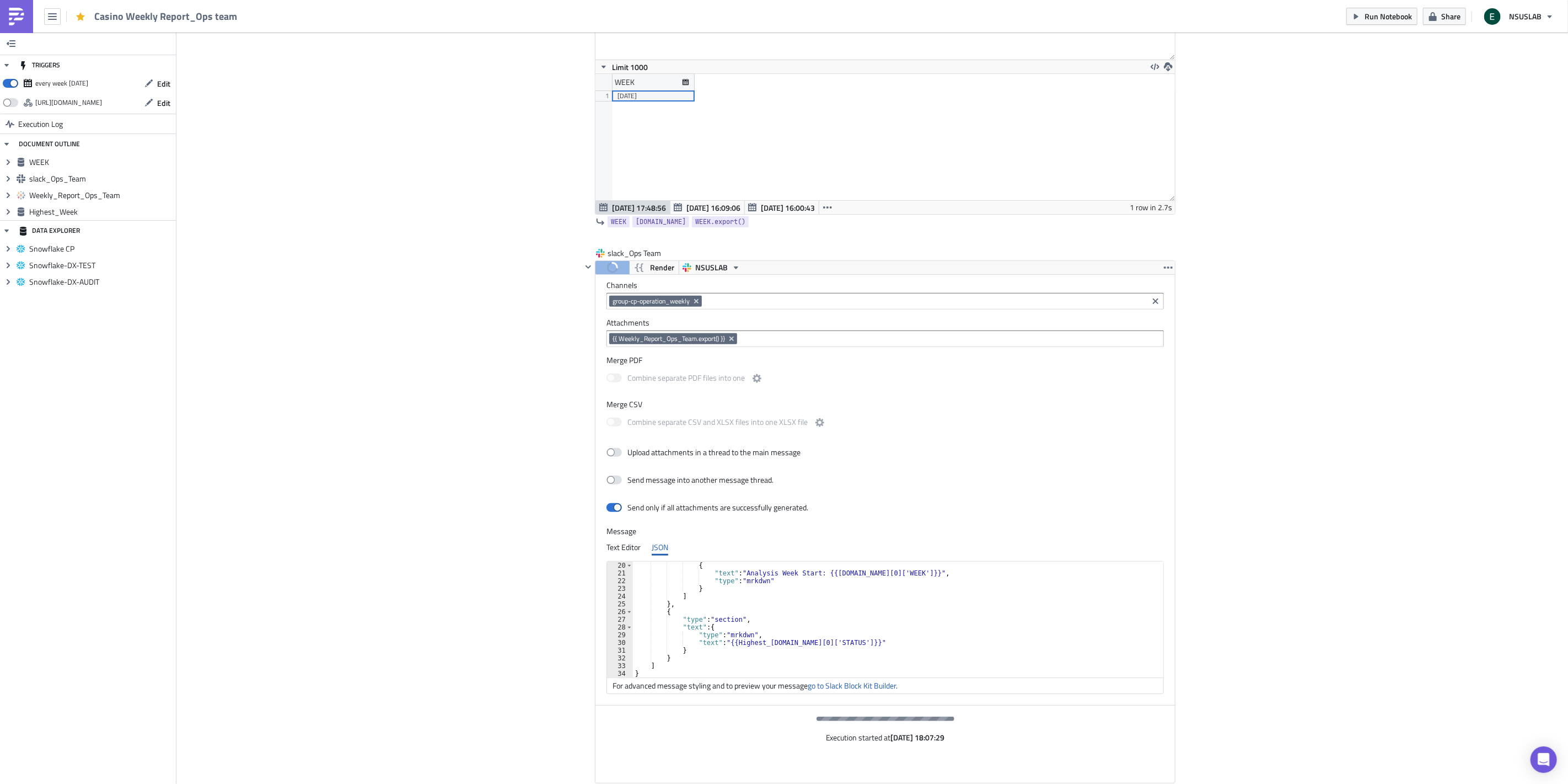
click at [1305, 604] on div "Add Image Execution Log Casino Weekly Report_Ops team WEEK Run Render Snowflake…" at bounding box center [872, 637] width 1392 height 1576
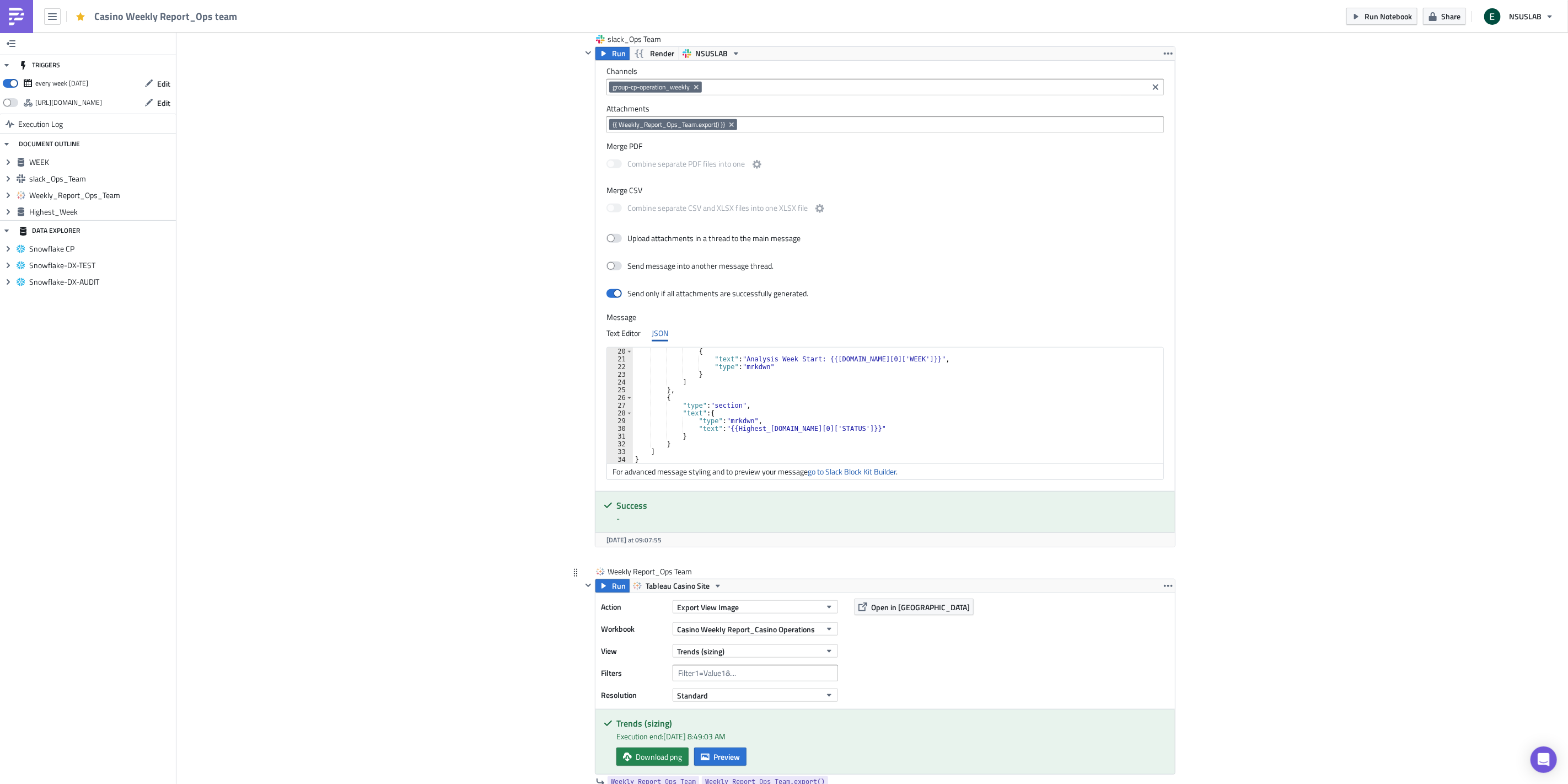
scroll to position [674, 0]
